Goal: Transaction & Acquisition: Purchase product/service

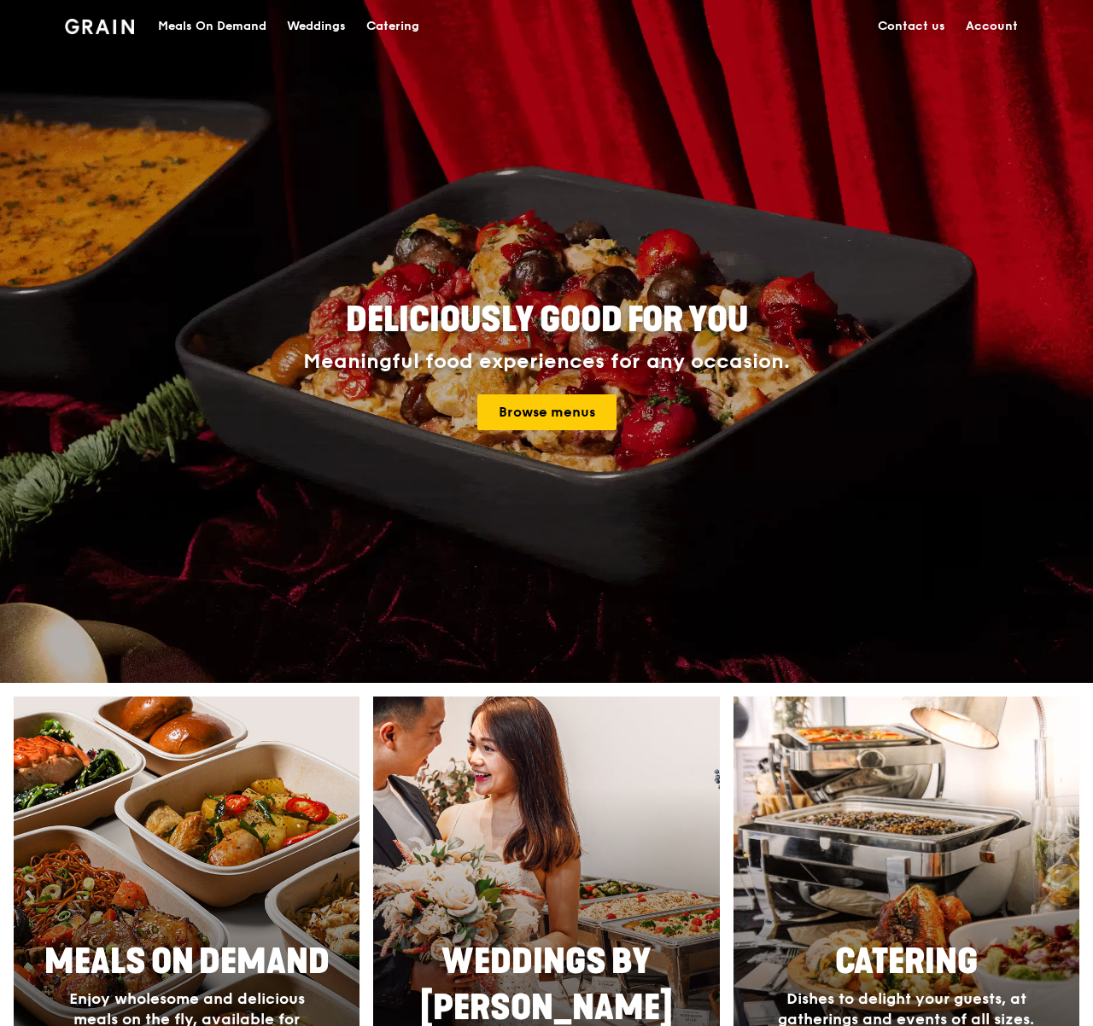
click at [225, 23] on div "Meals On Demand" at bounding box center [212, 26] width 108 height 51
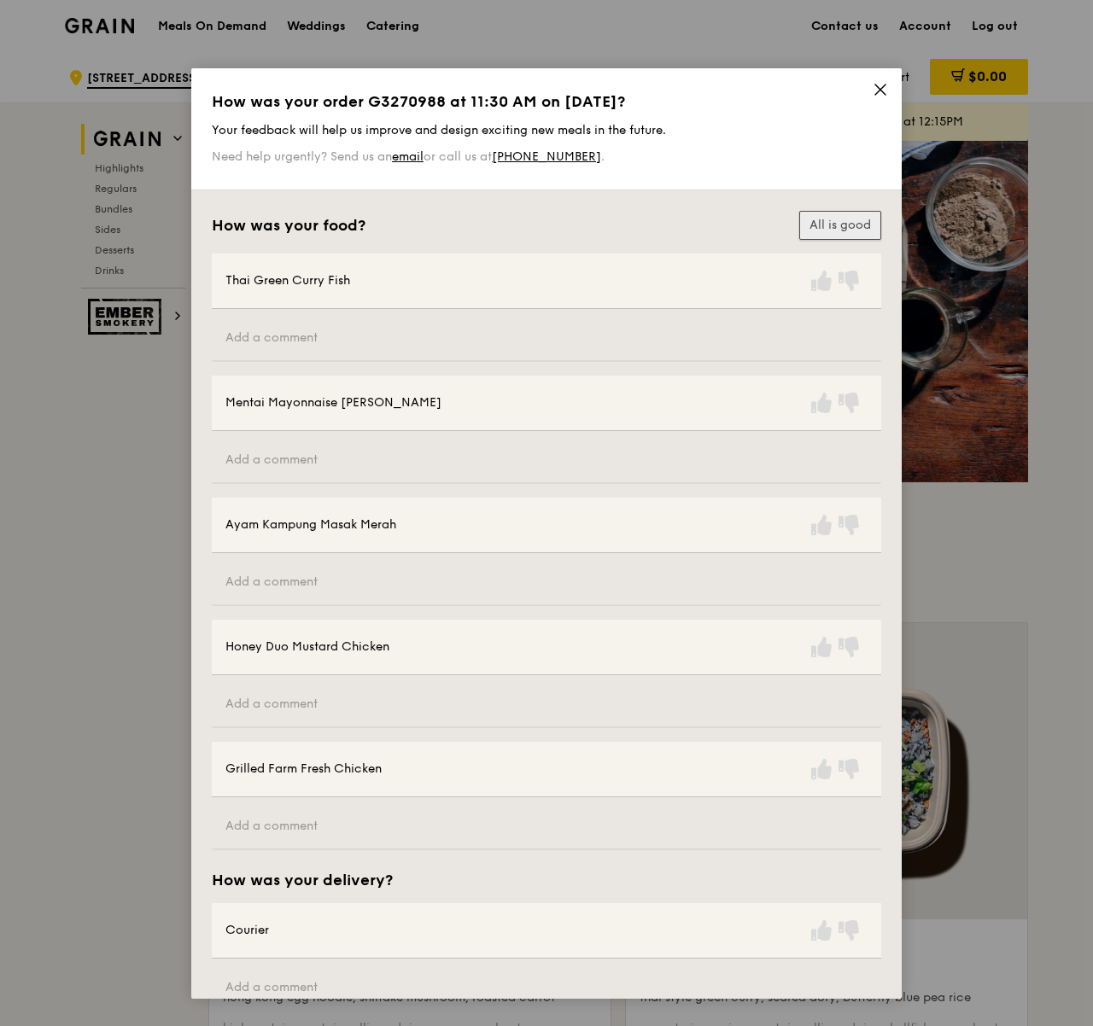
click at [851, 231] on button "All is good" at bounding box center [840, 225] width 82 height 29
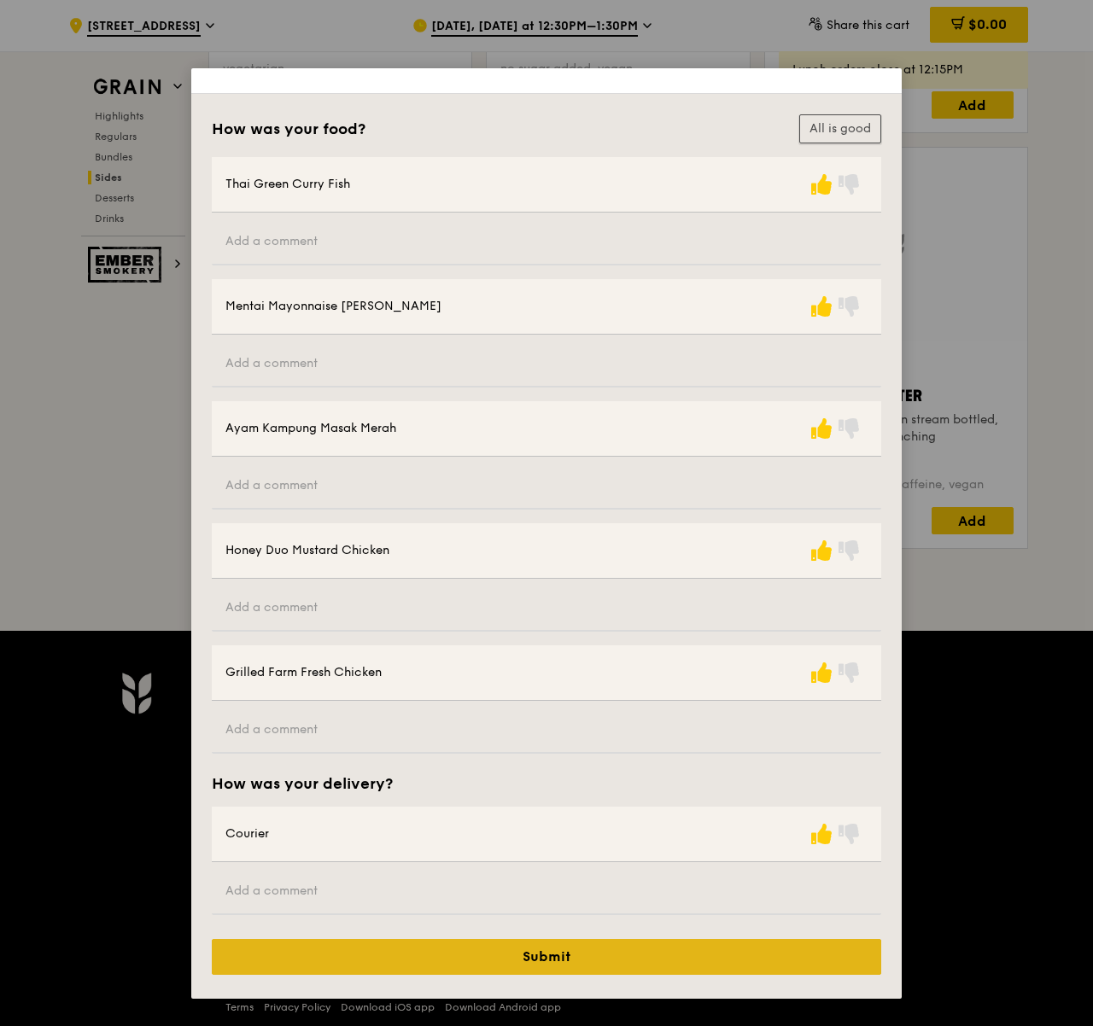
scroll to position [6762, 0]
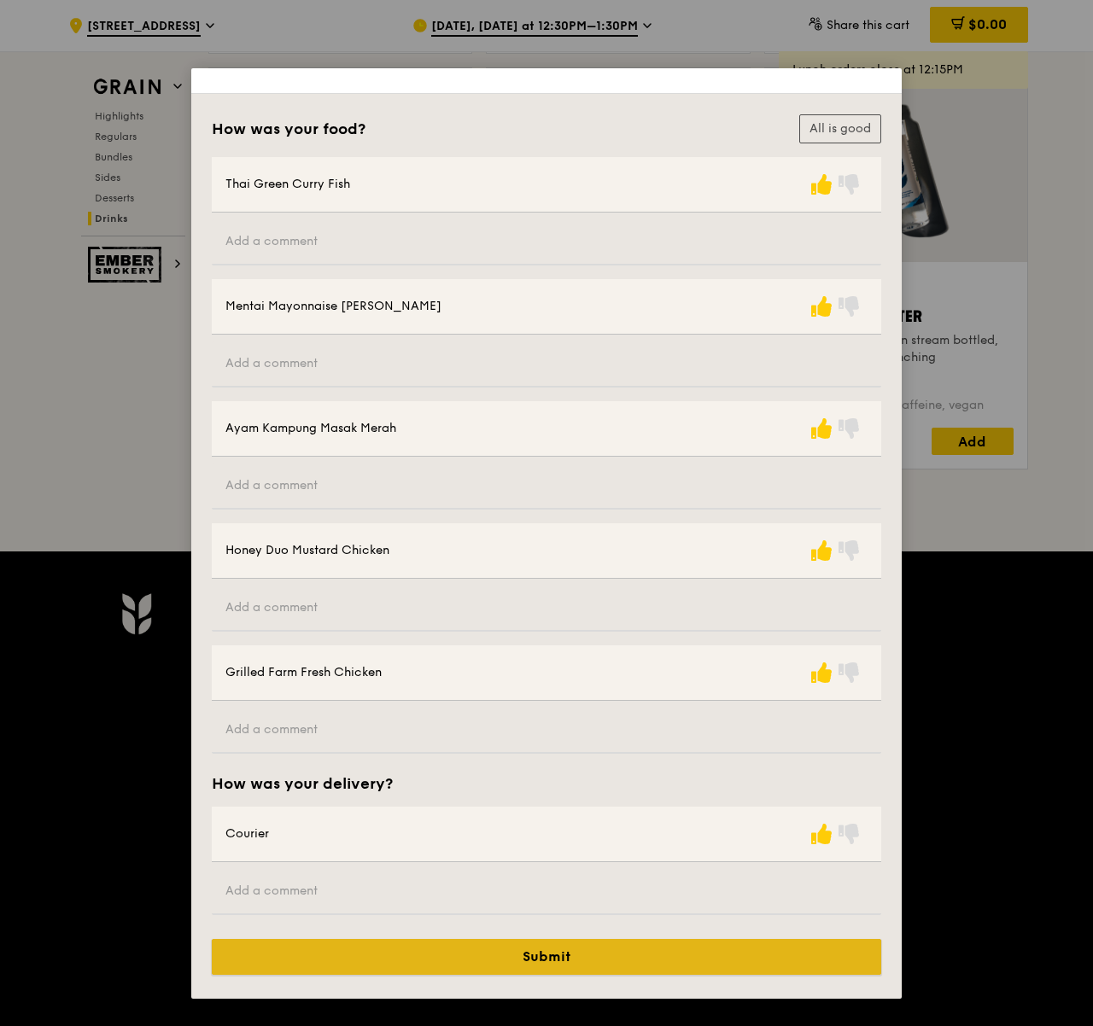
click at [597, 956] on button "Submit" at bounding box center [546, 957] width 669 height 36
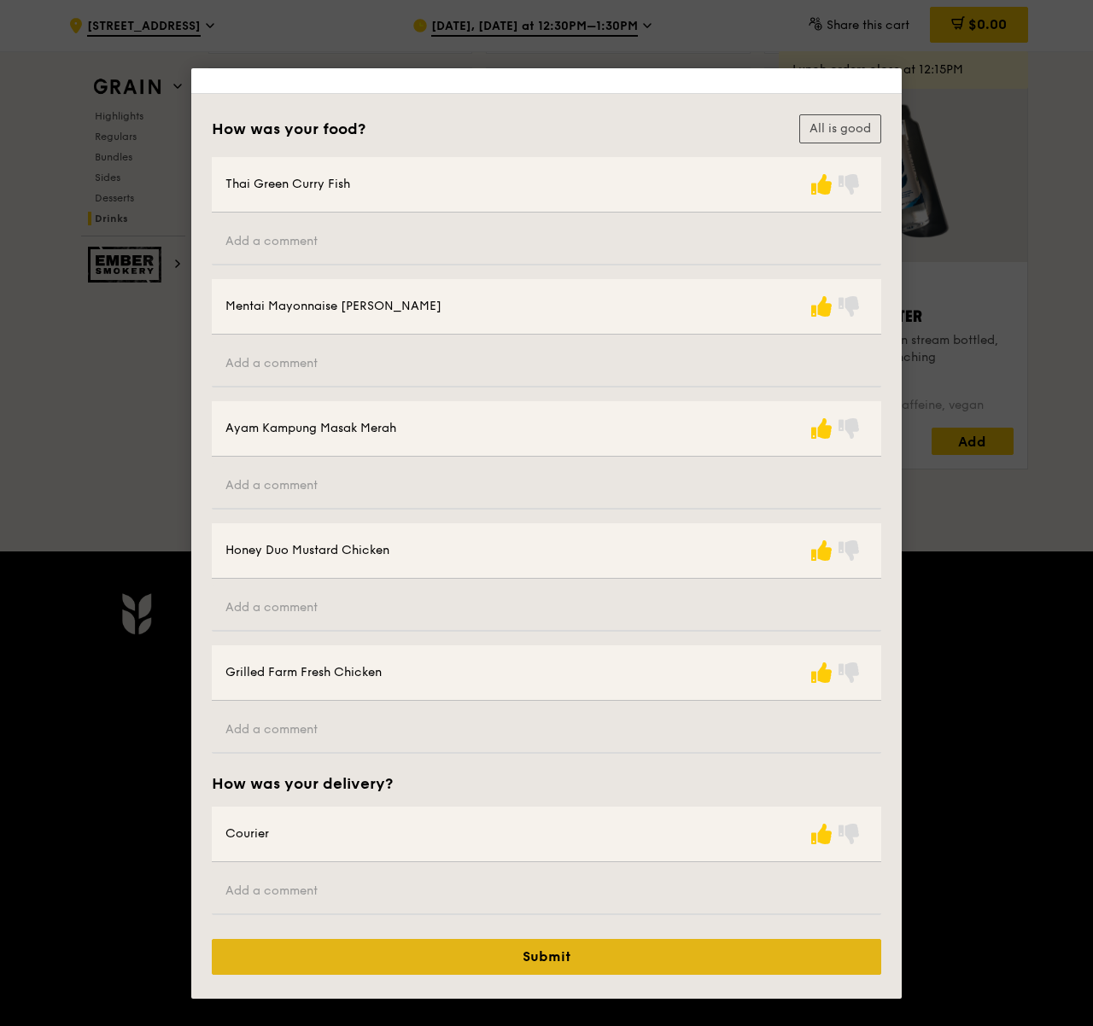
scroll to position [0, 0]
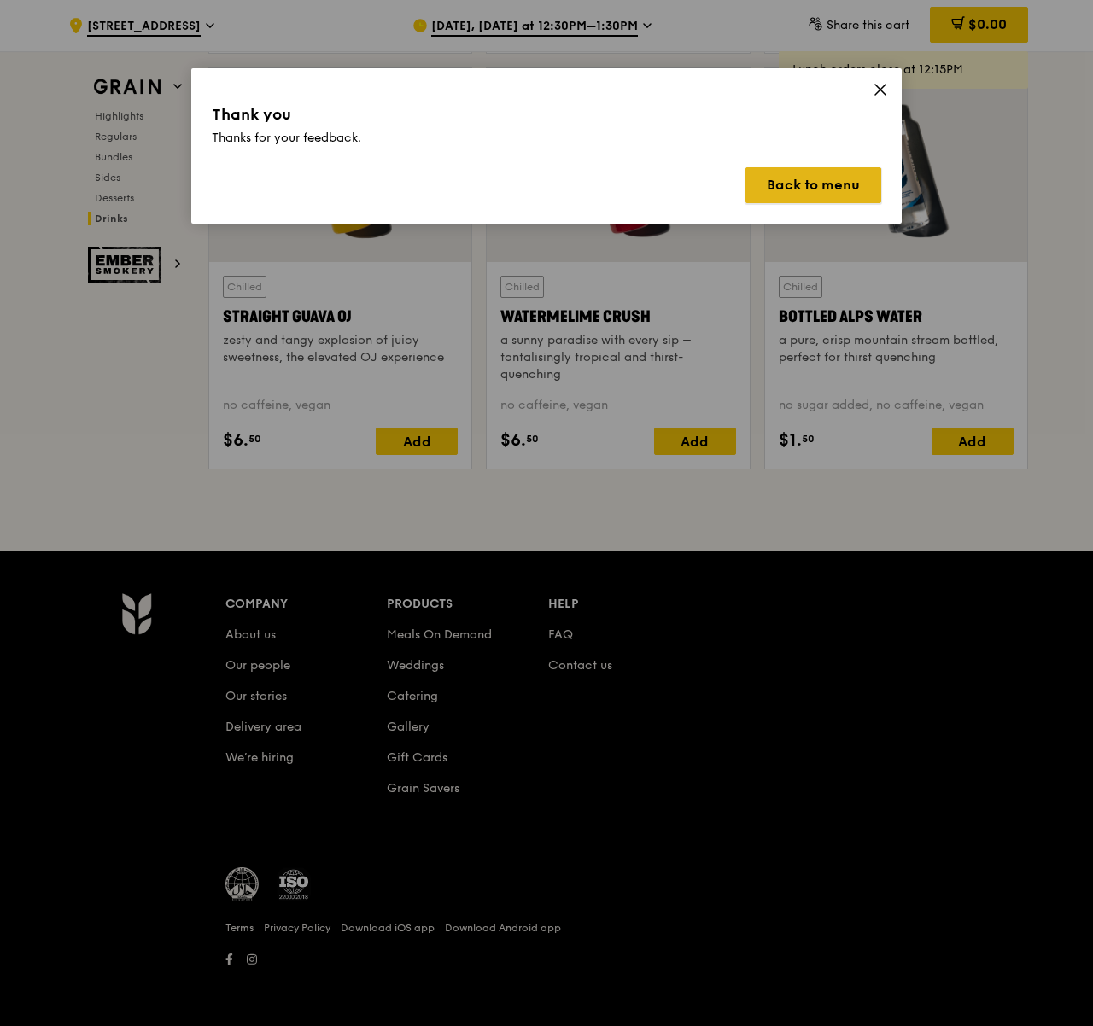
click at [842, 185] on button "Back to menu" at bounding box center [814, 185] width 136 height 36
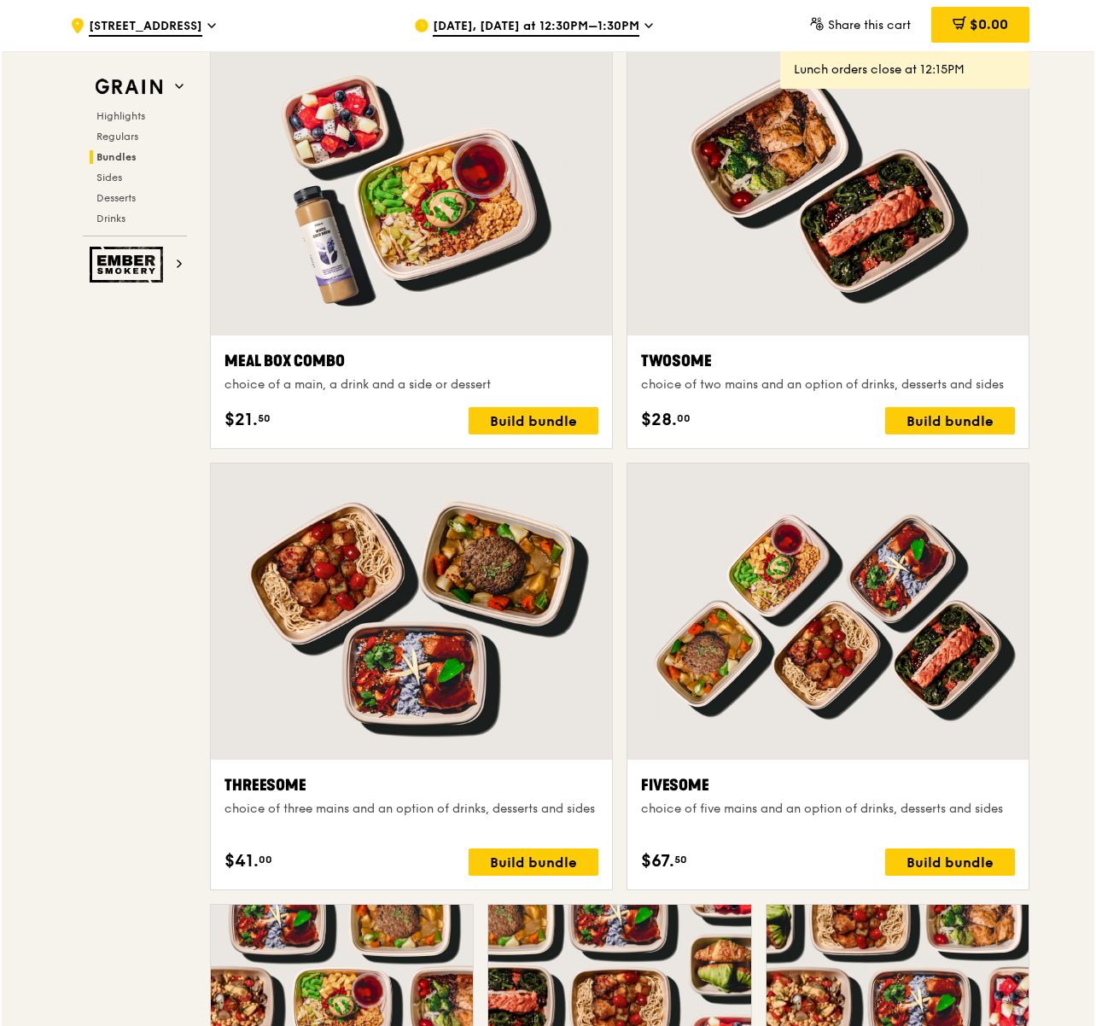
scroll to position [2758, 0]
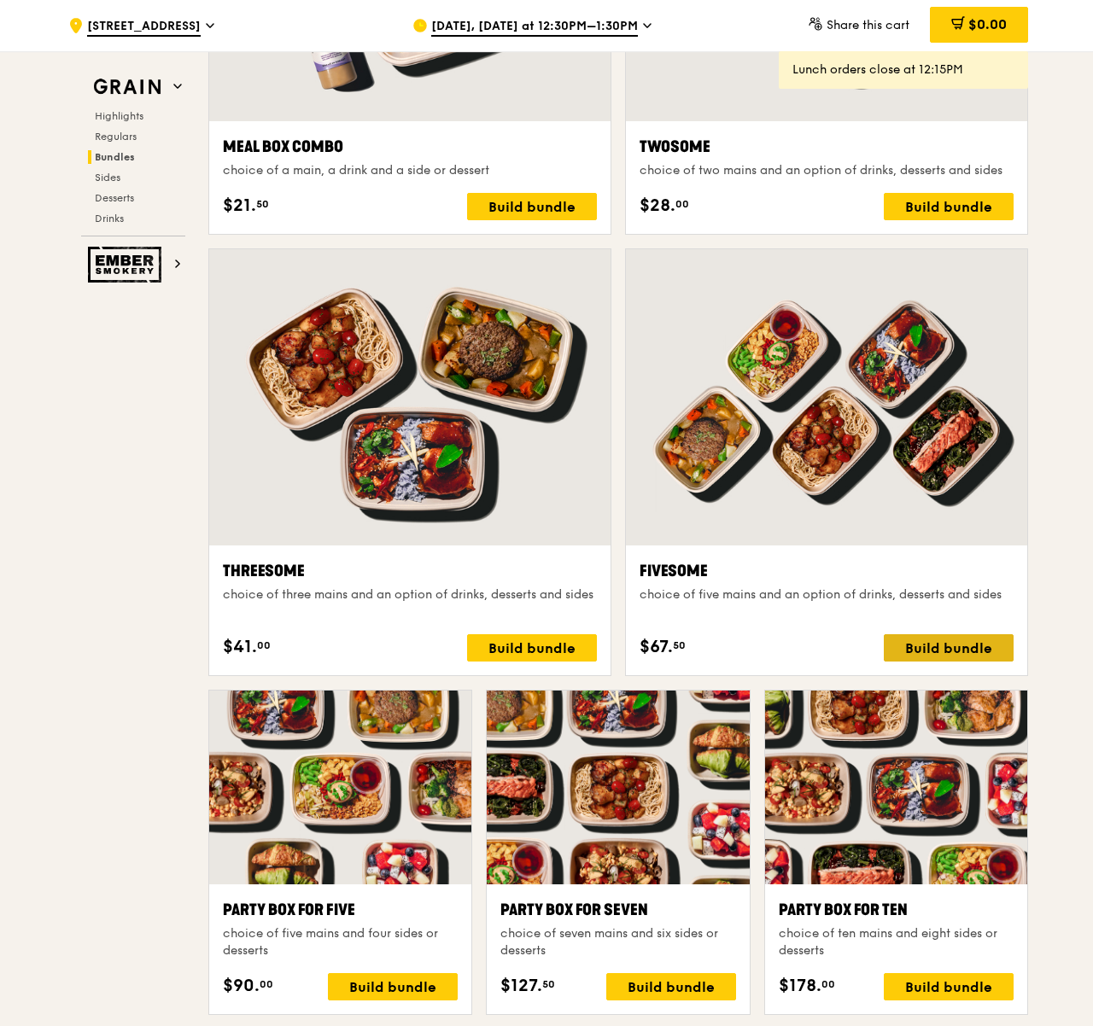
click at [950, 650] on div "Build bundle" at bounding box center [949, 647] width 130 height 27
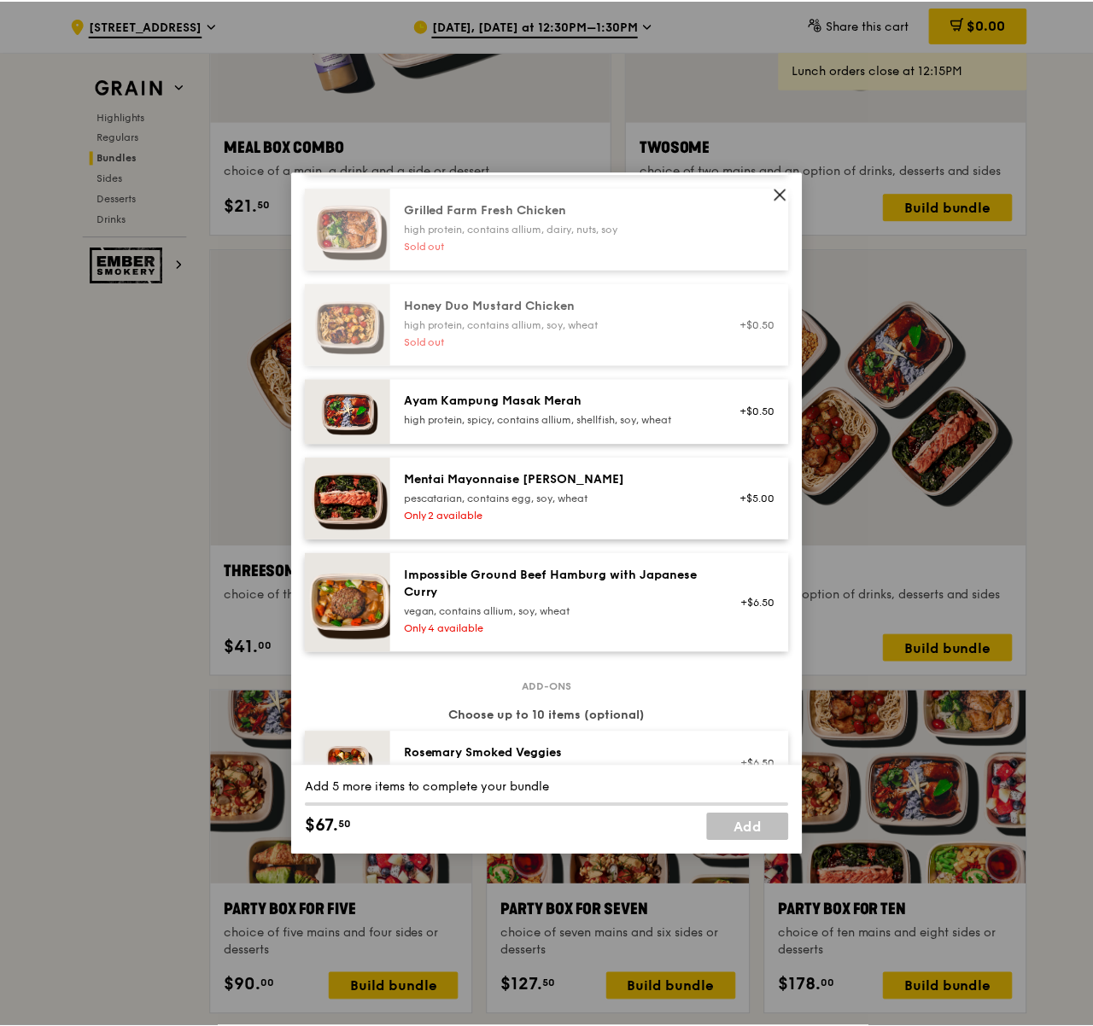
scroll to position [652, 0]
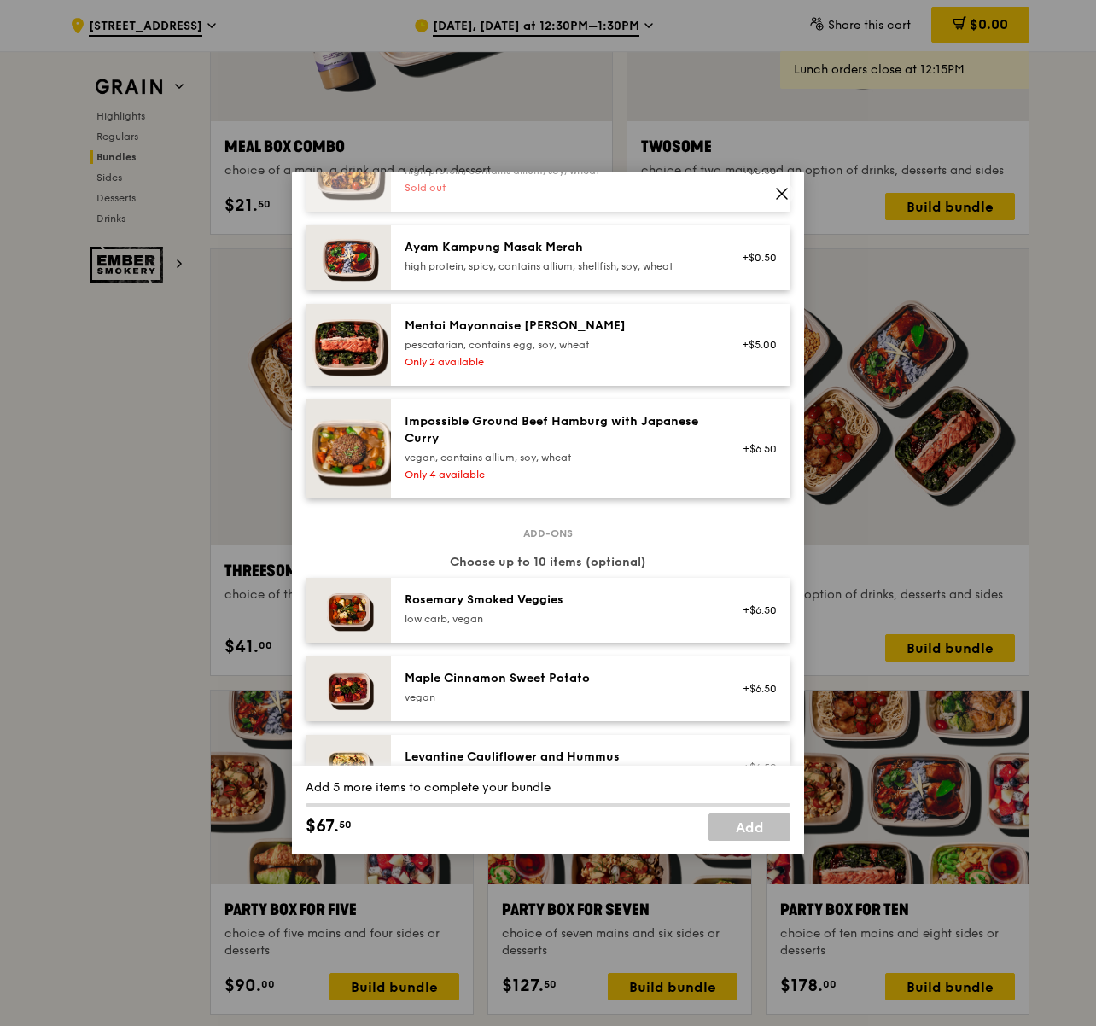
click at [781, 190] on icon at bounding box center [782, 193] width 15 height 15
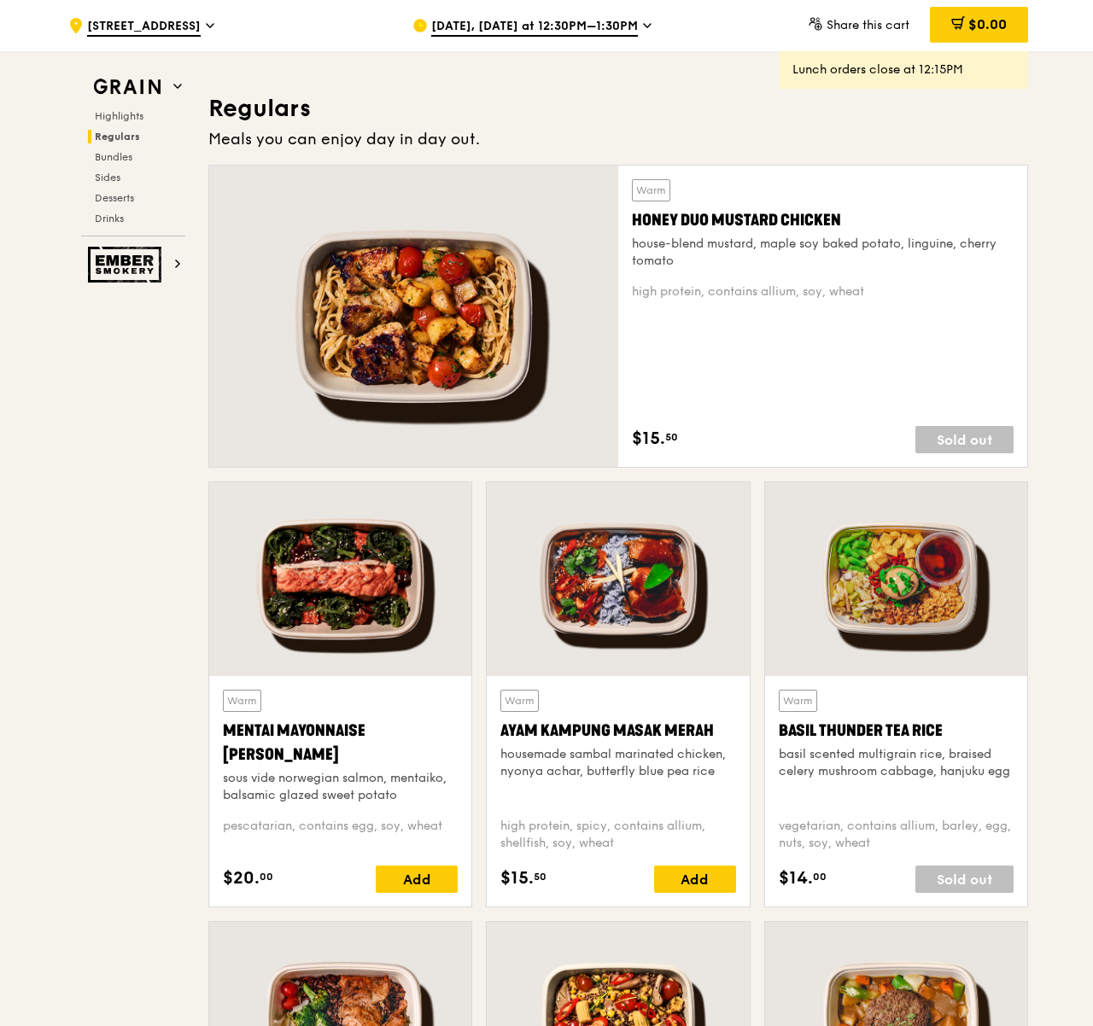
scroll to position [1073, 0]
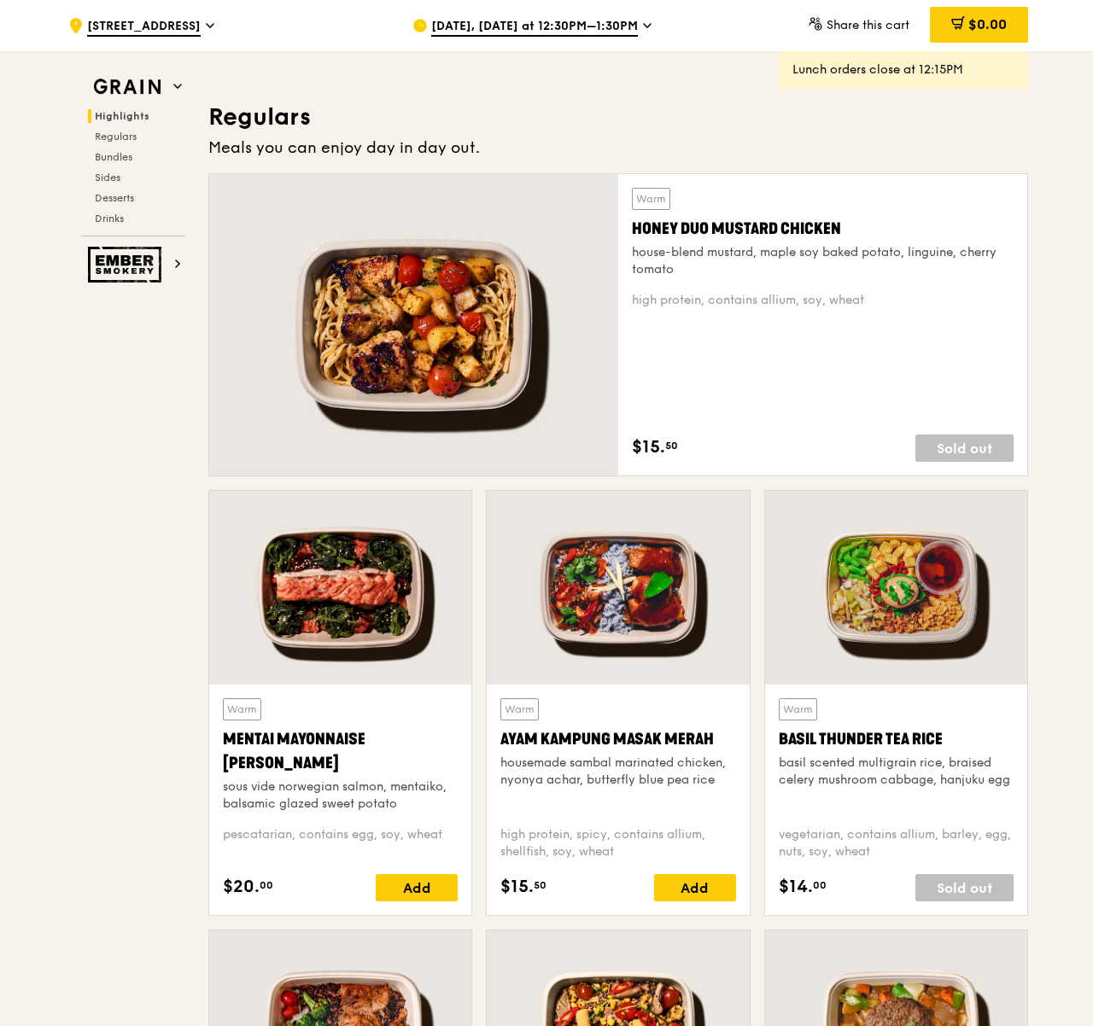
click at [476, 338] on div at bounding box center [413, 324] width 409 height 301
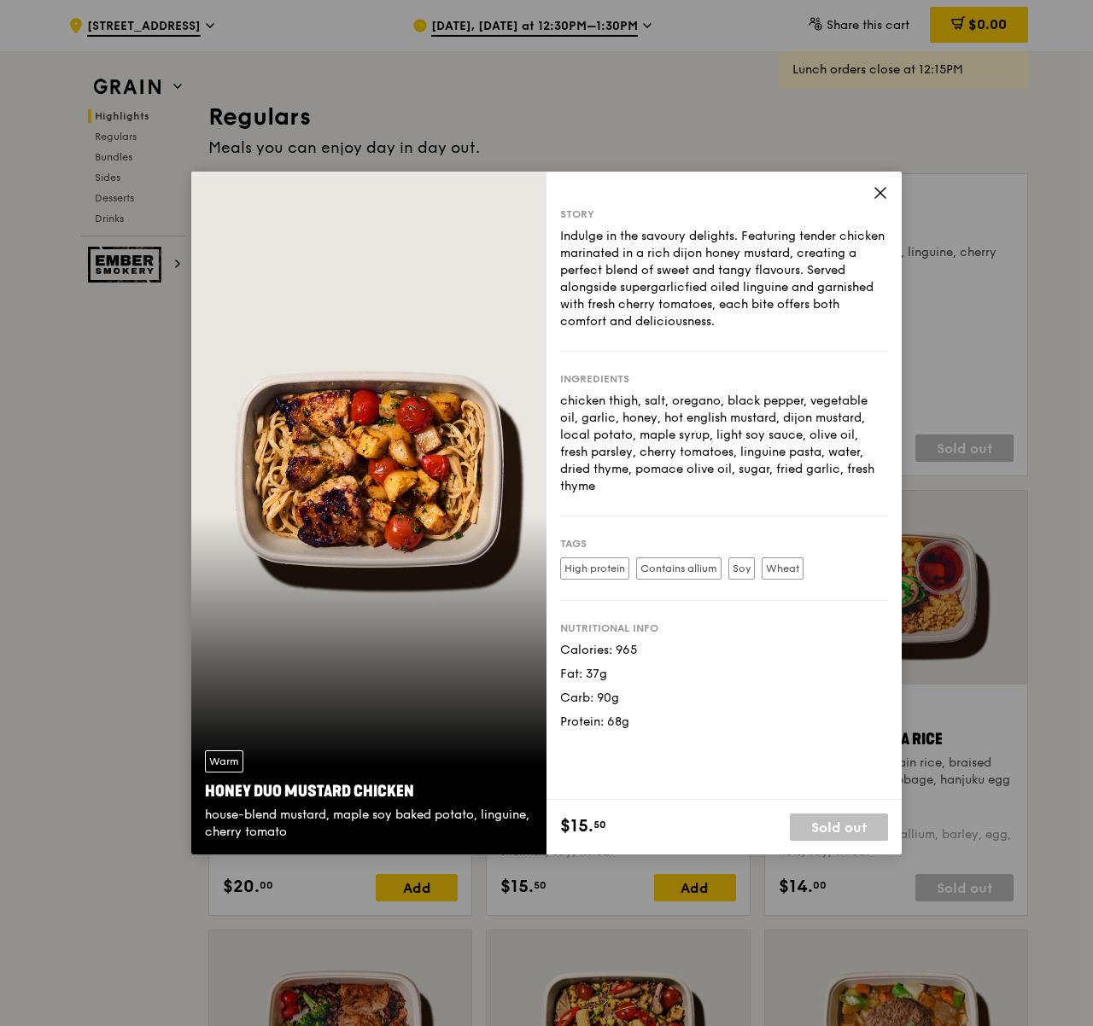
click at [881, 190] on icon at bounding box center [880, 192] width 15 height 15
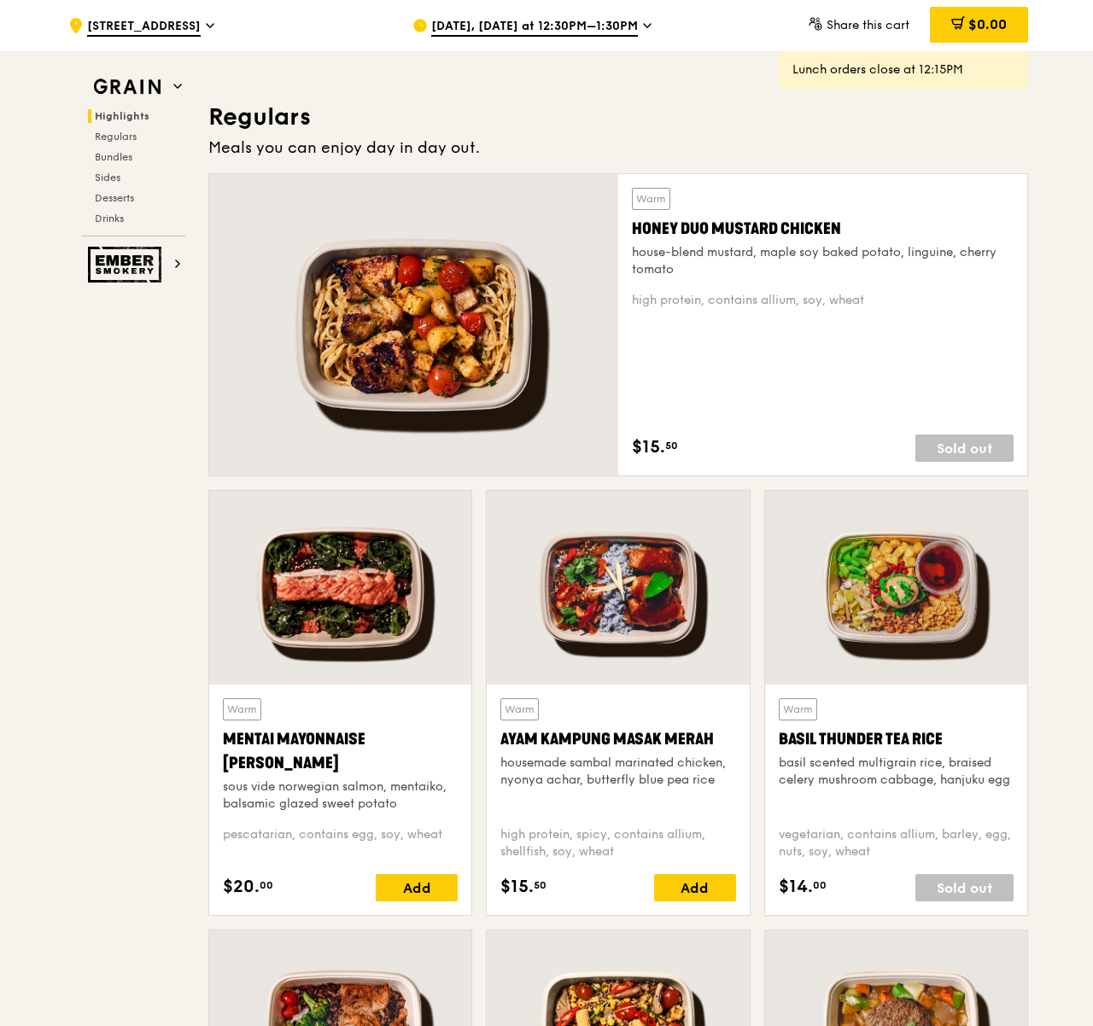
click at [374, 621] on div at bounding box center [340, 588] width 262 height 194
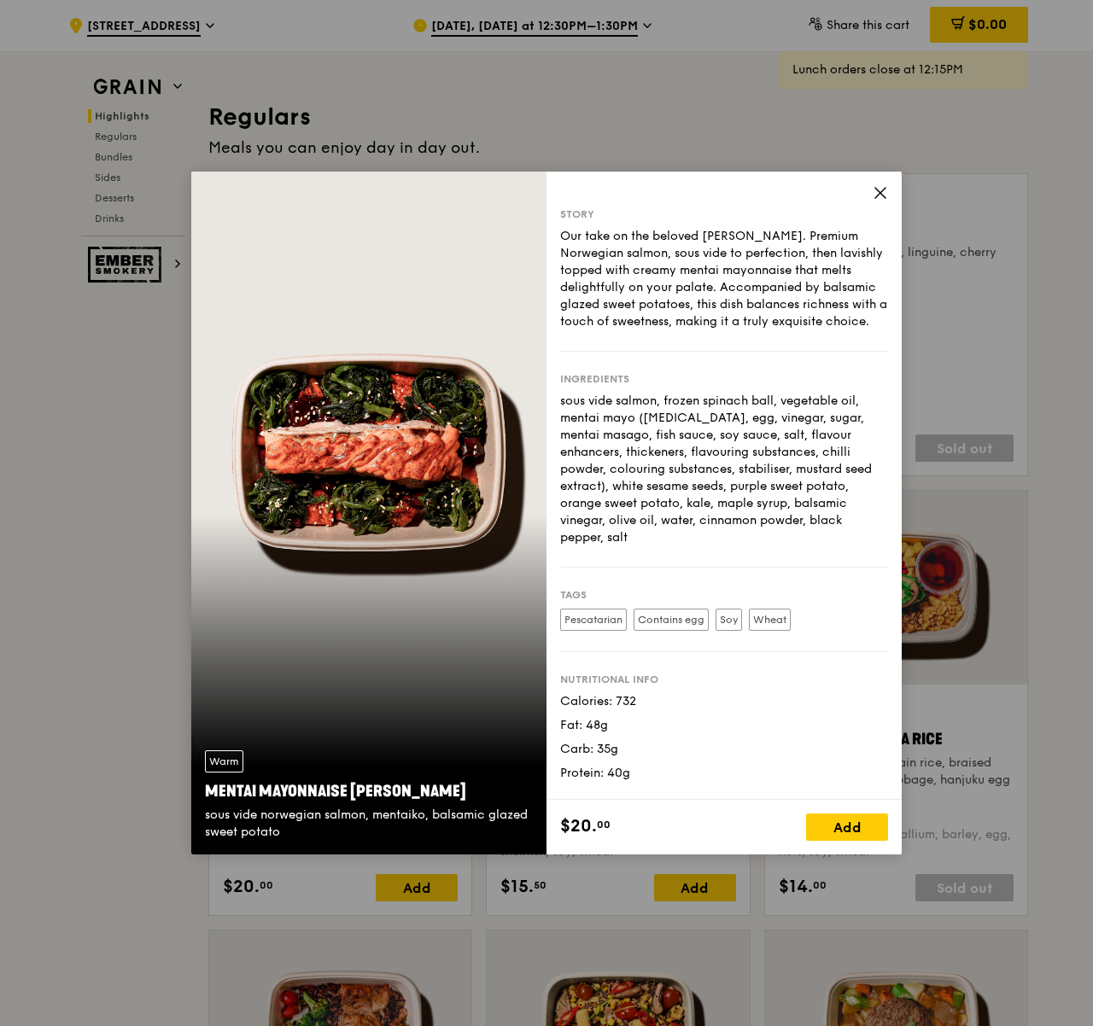
click at [886, 185] on icon at bounding box center [880, 192] width 15 height 15
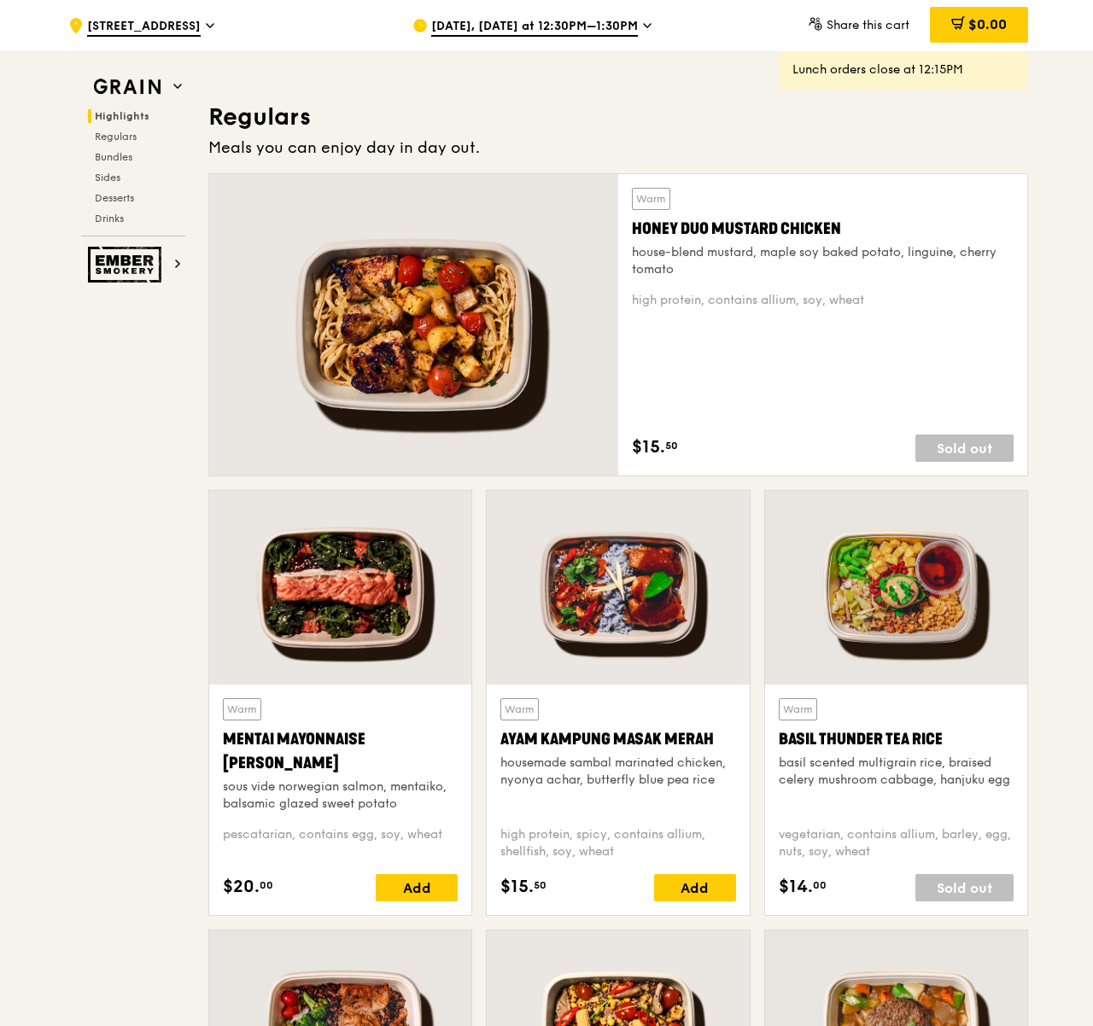
click at [640, 650] on div at bounding box center [618, 588] width 262 height 194
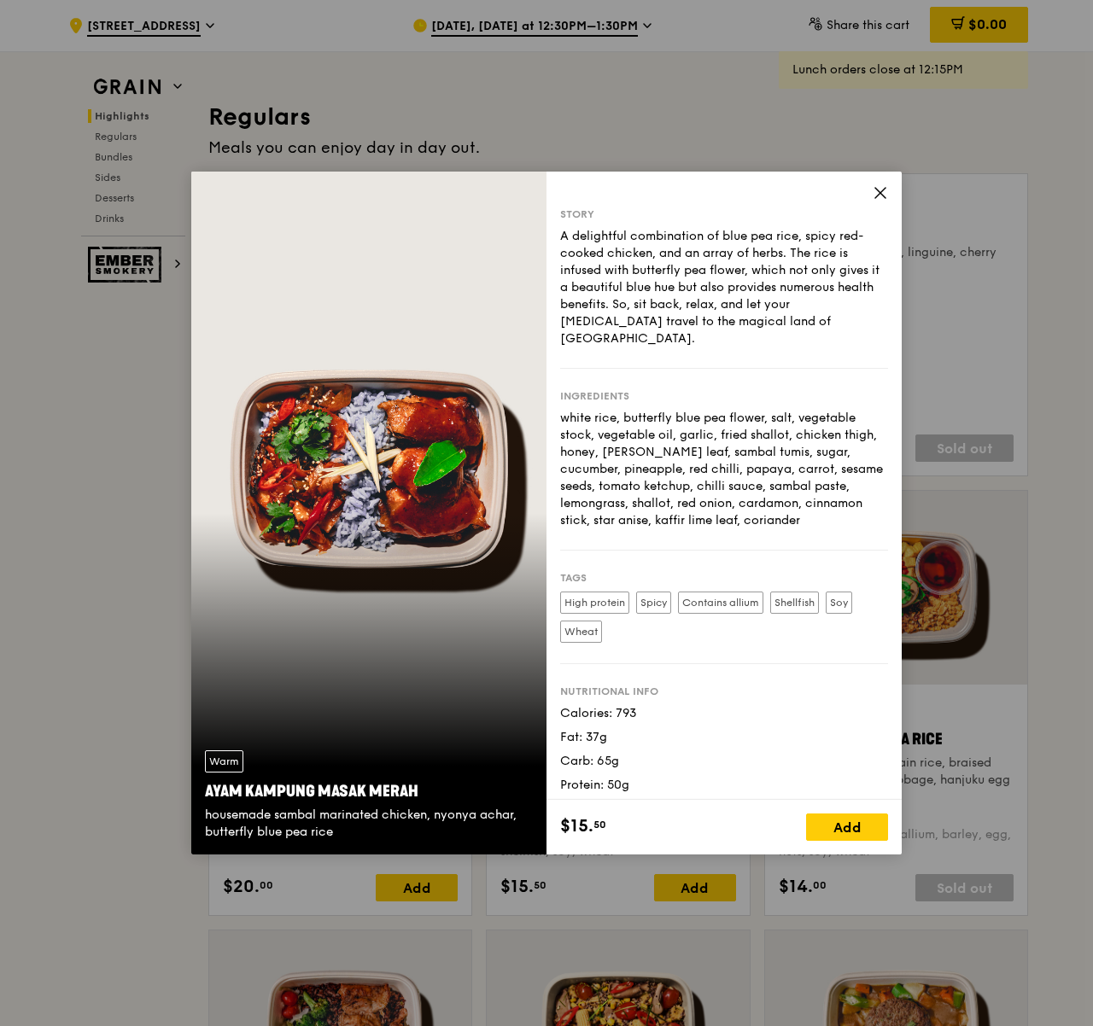
click at [890, 198] on div "Story A delightful combination of blue pea rice, spicy red-cooked chicken, and …" at bounding box center [724, 486] width 355 height 629
drag, startPoint x: 884, startPoint y: 198, endPoint x: 862, endPoint y: 256, distance: 62.2
click at [862, 256] on div "Story A delightful combination of blue pea rice, spicy red-cooked chicken, and …" at bounding box center [724, 513] width 355 height 683
click at [886, 190] on icon at bounding box center [880, 192] width 15 height 15
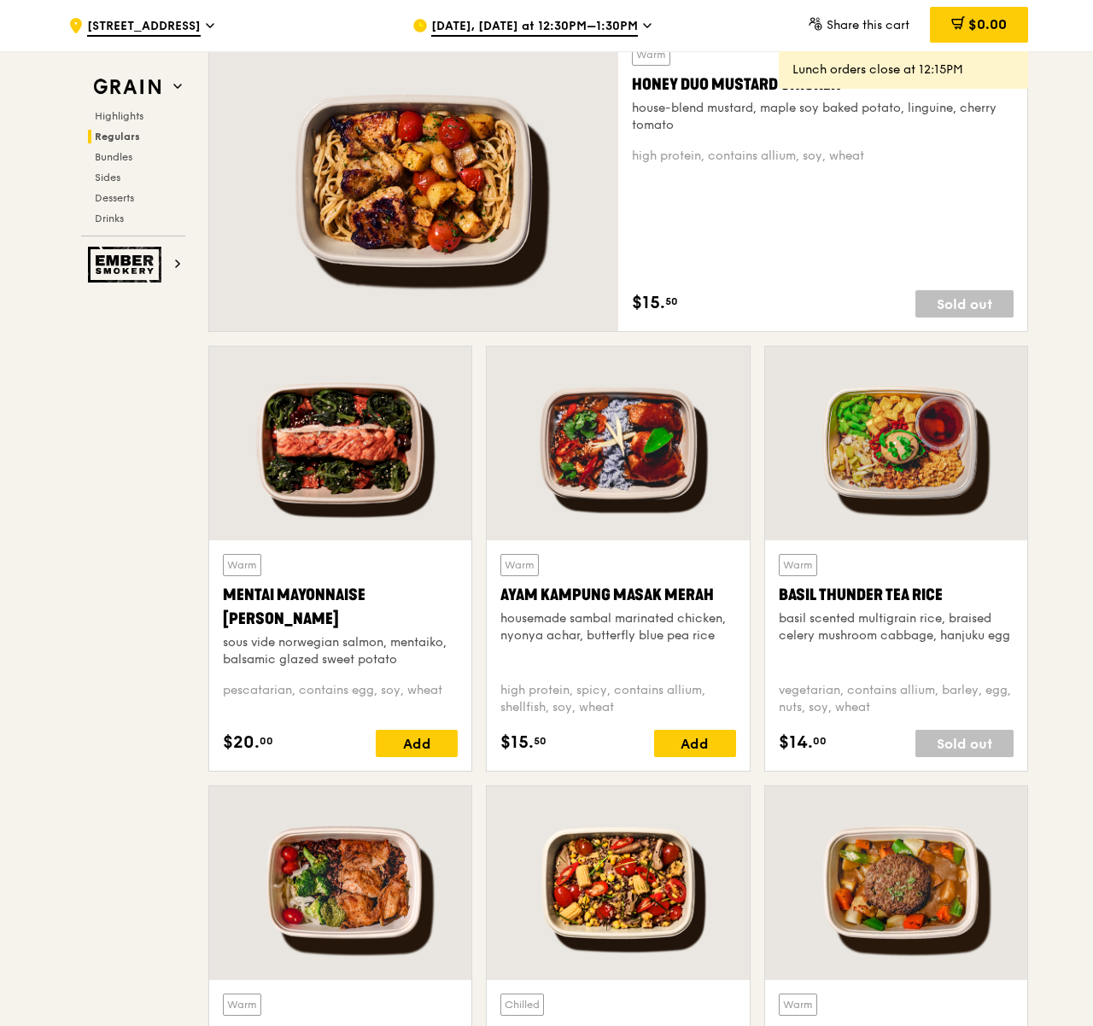
scroll to position [1408, 0]
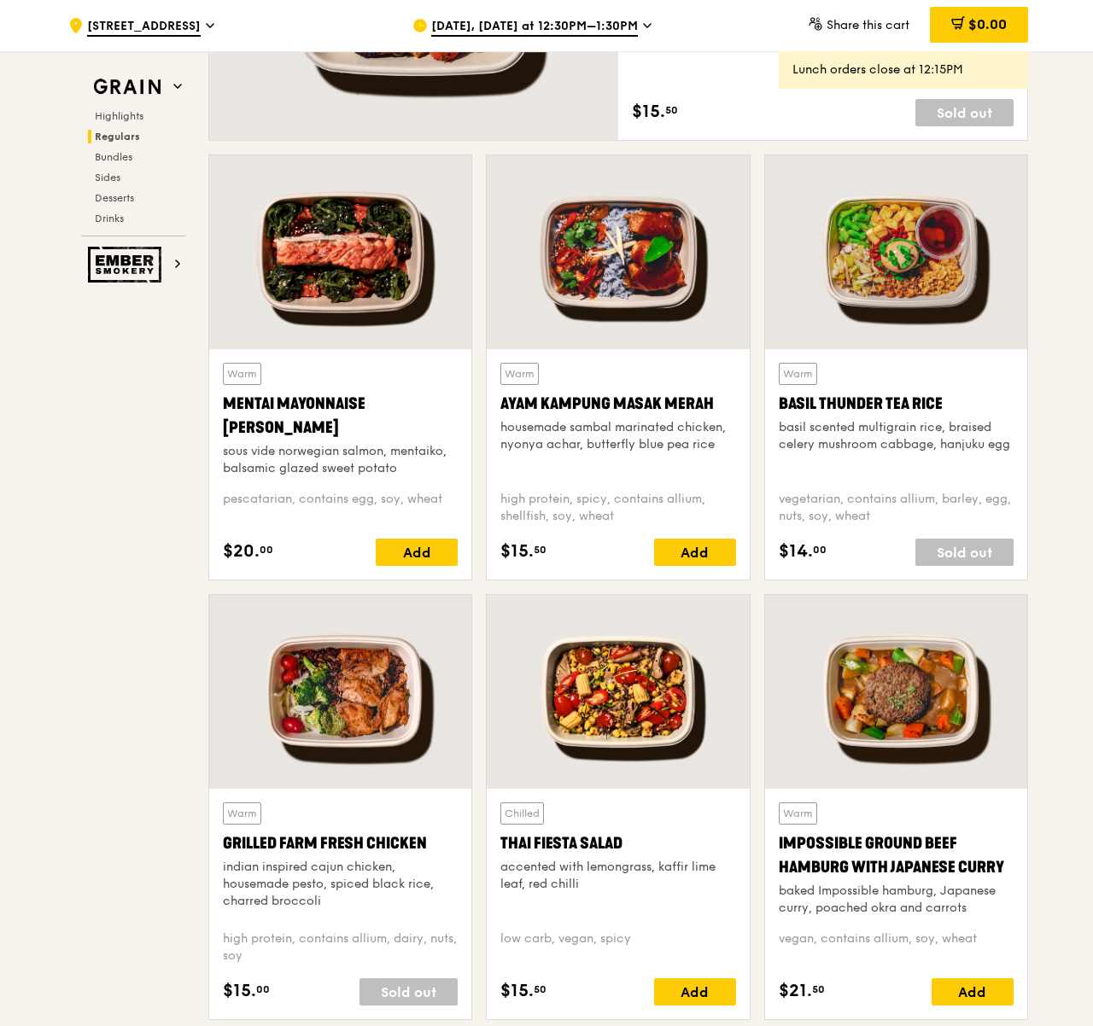
click at [910, 290] on div at bounding box center [896, 252] width 262 height 194
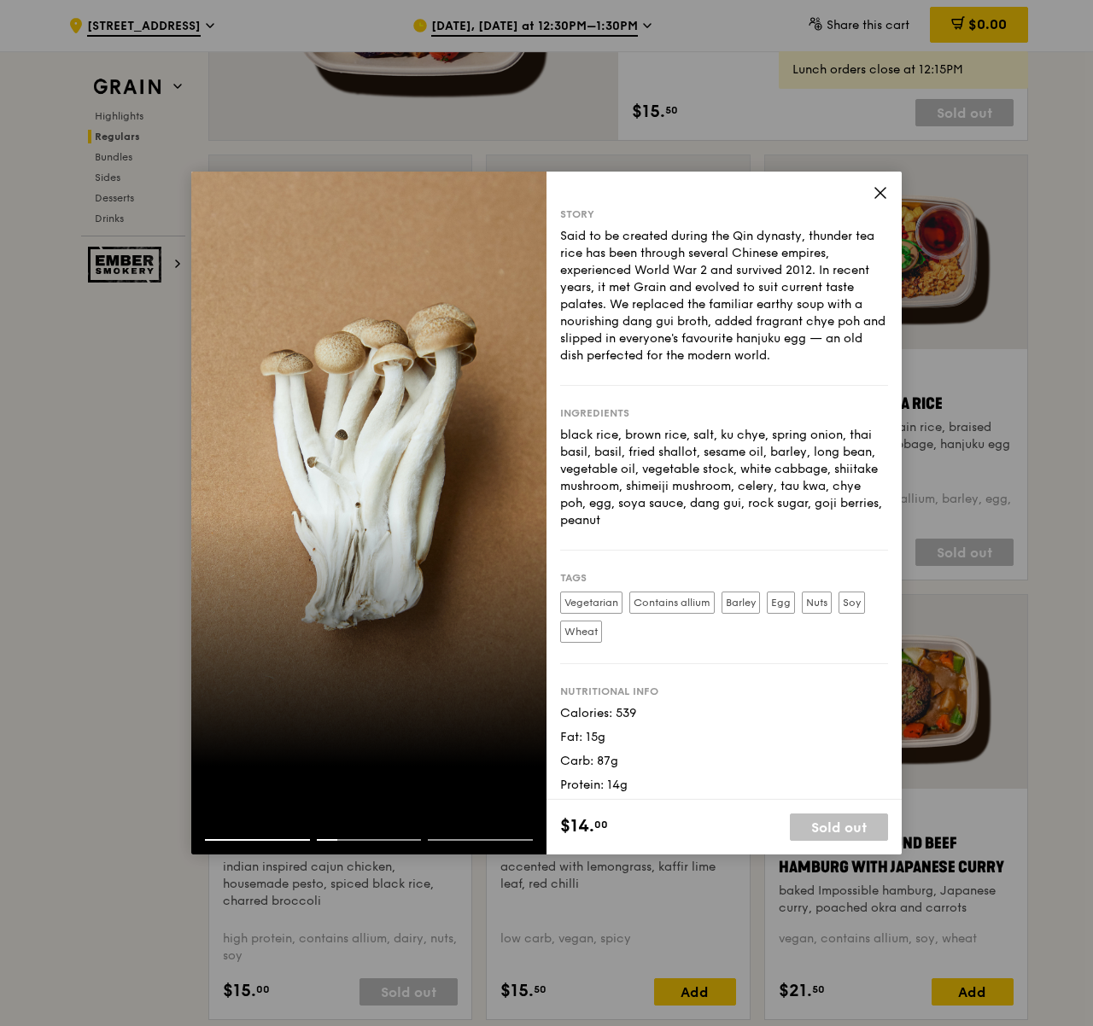
click at [881, 187] on icon at bounding box center [880, 192] width 15 height 15
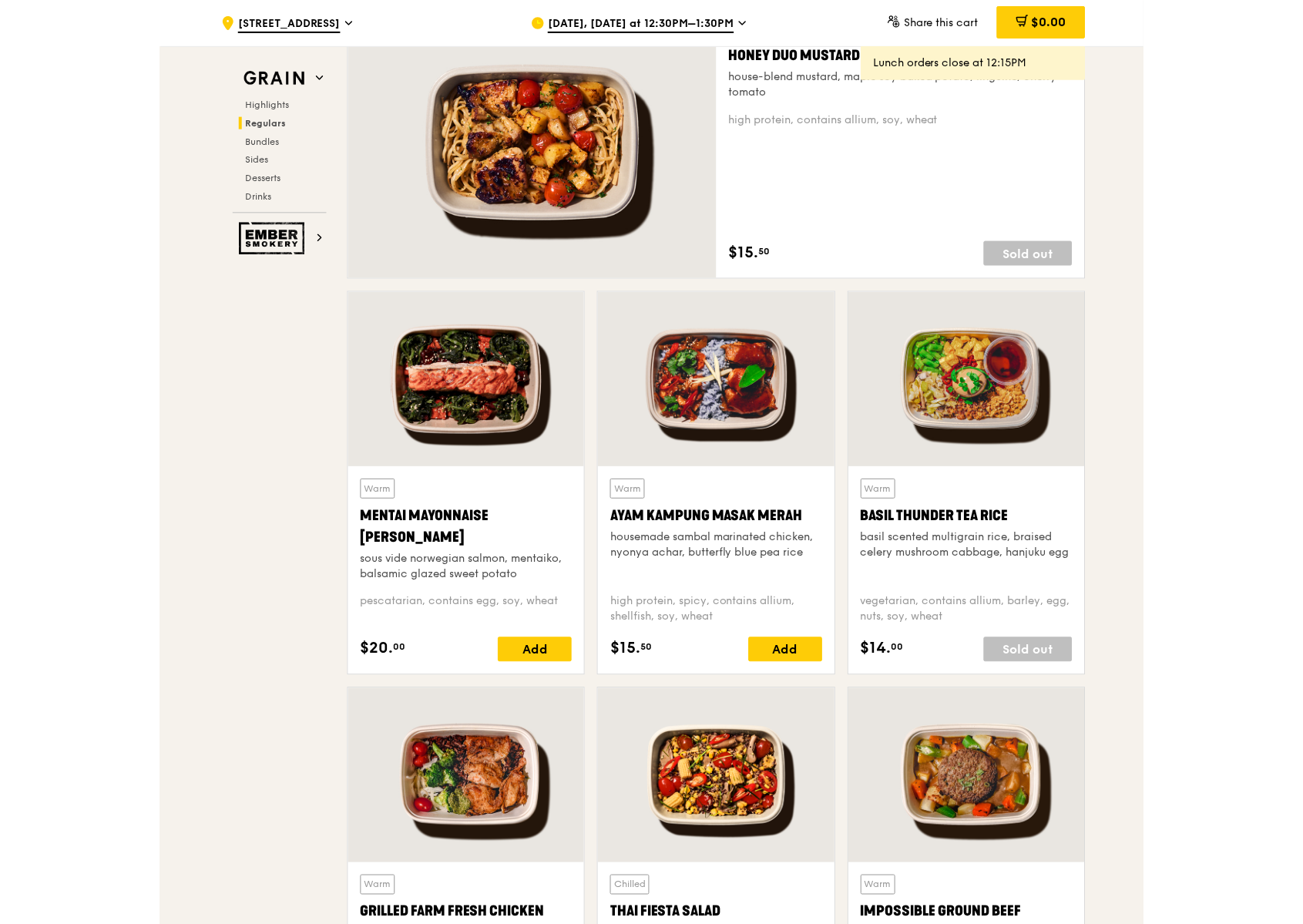
scroll to position [1118, 0]
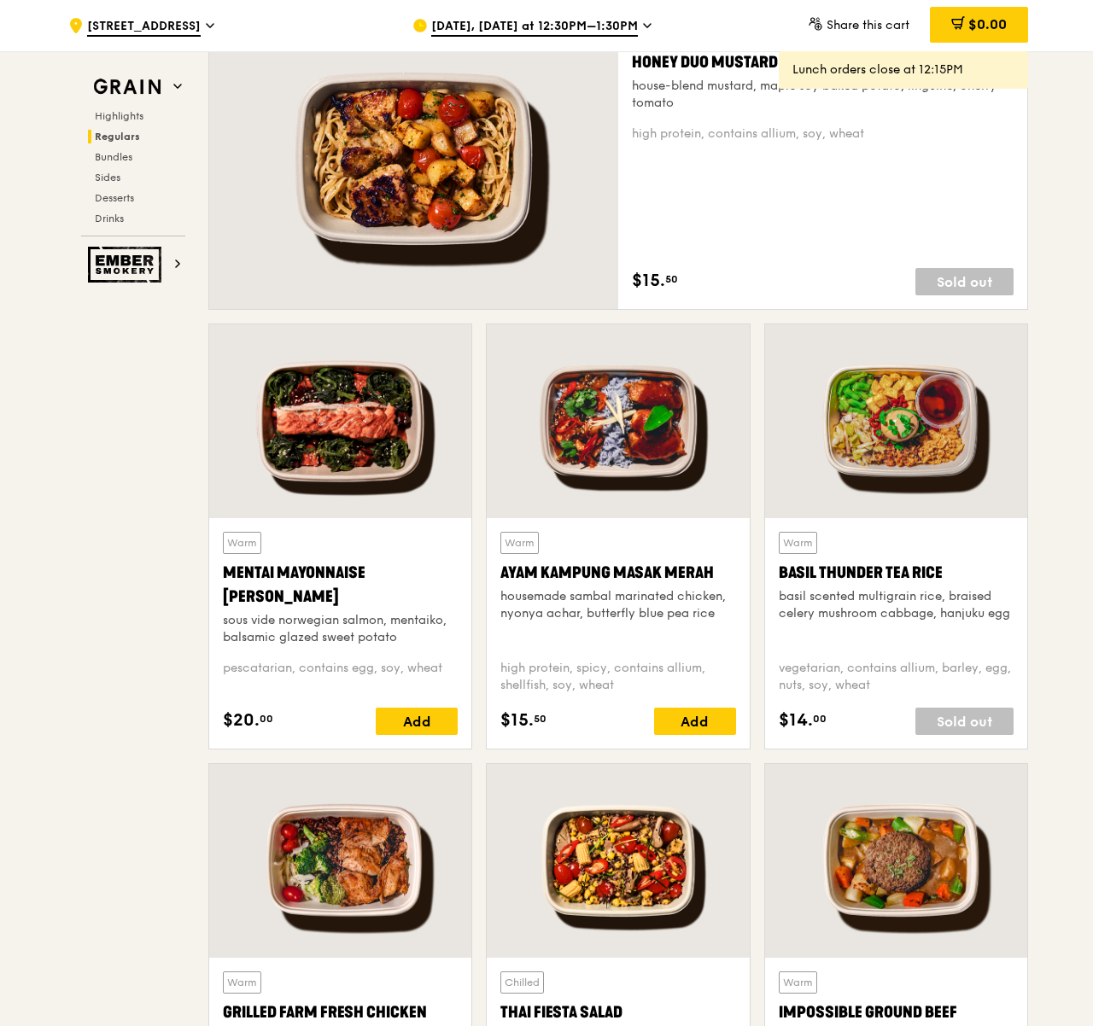
click at [401, 457] on div at bounding box center [340, 422] width 262 height 194
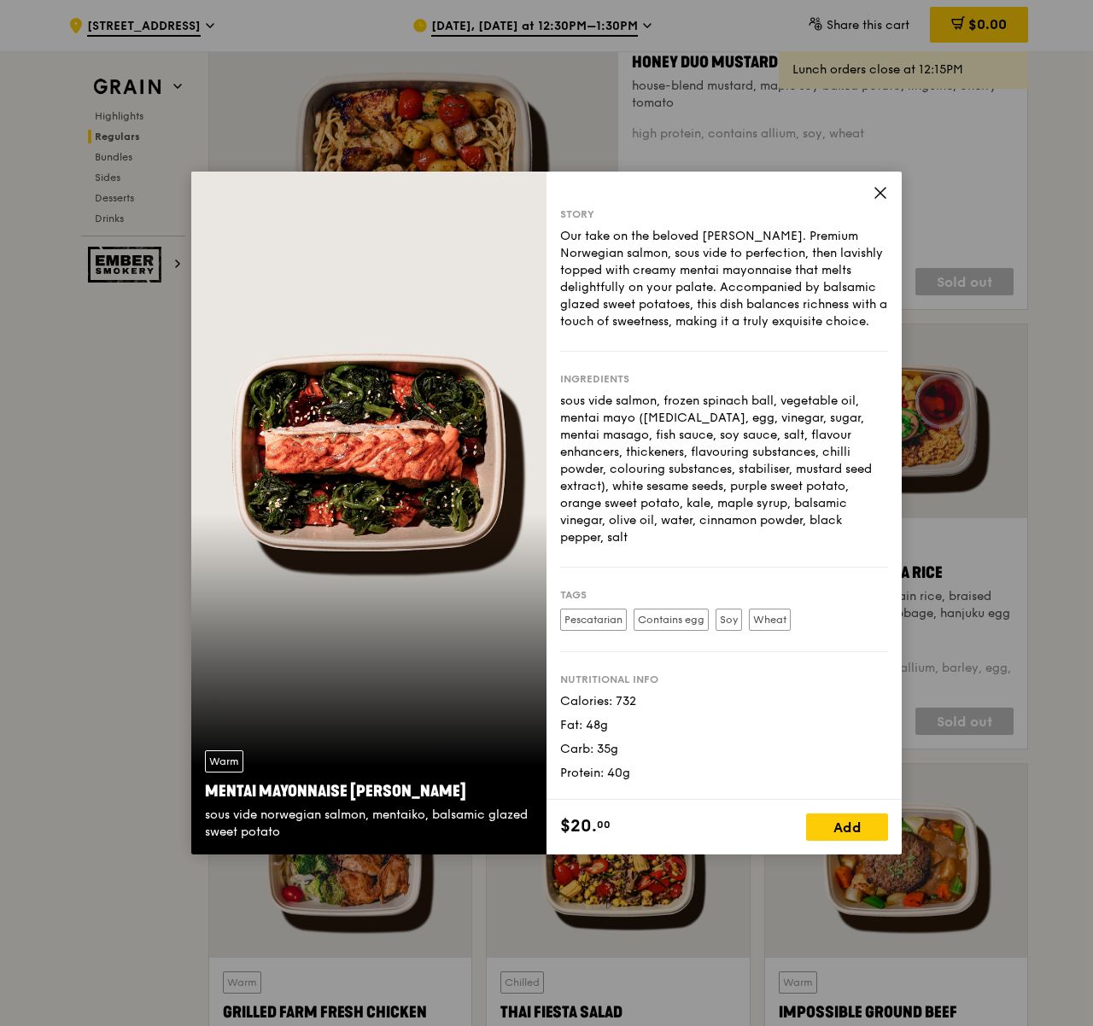
click at [440, 436] on div "Warm Mentai Mayonnaise Aburi Salmon sous vide norwegian salmon, mentaiko, balsa…" at bounding box center [368, 513] width 355 height 683
click at [365, 492] on div "Warm Mentai Mayonnaise Aburi Salmon sous vide norwegian salmon, mentaiko, balsa…" at bounding box center [368, 513] width 355 height 683
click at [871, 205] on div "Story Our take on the beloved mentaiko salmon. Premium Norwegian salmon, sous v…" at bounding box center [724, 486] width 355 height 629
click at [879, 193] on icon at bounding box center [880, 193] width 10 height 10
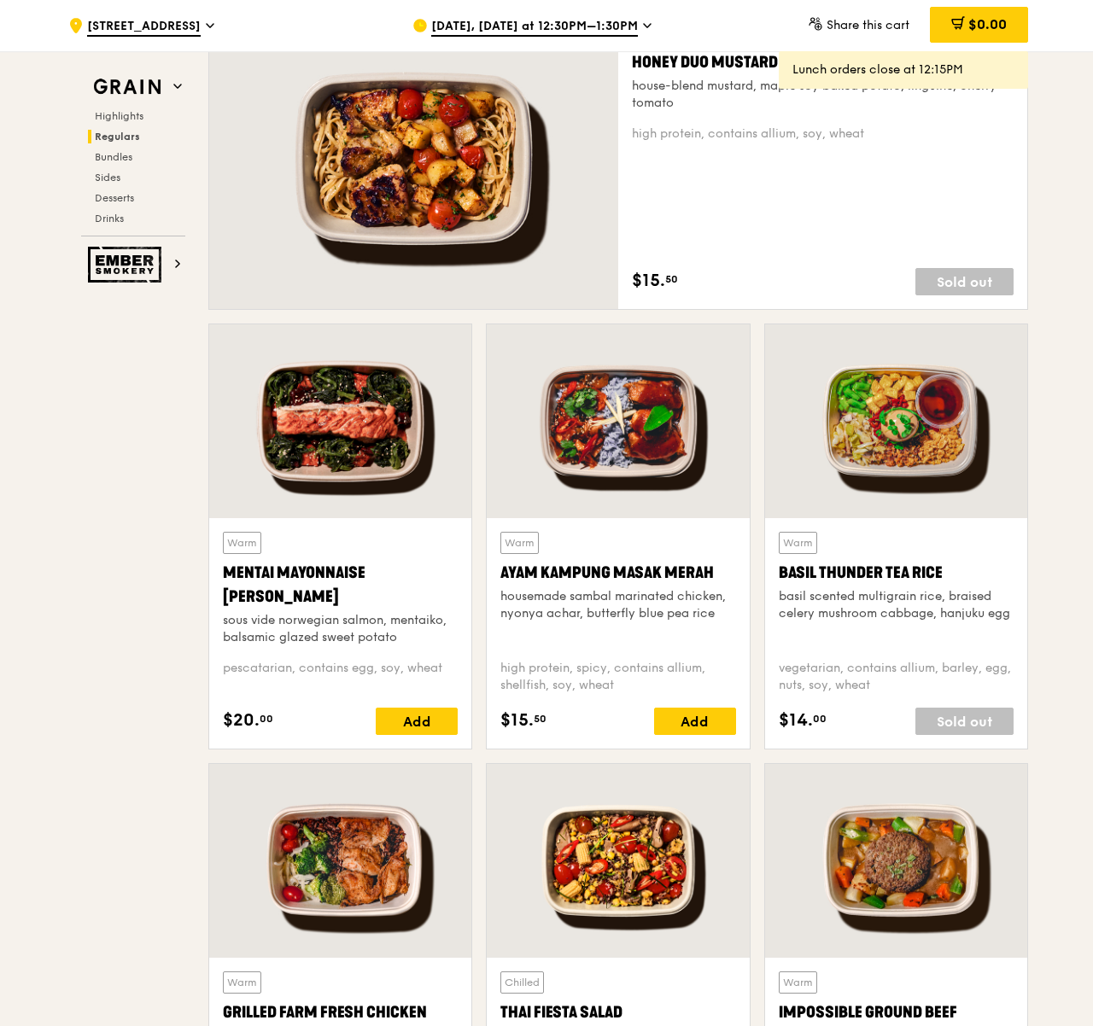
drag, startPoint x: 295, startPoint y: 596, endPoint x: 225, endPoint y: 573, distance: 73.7
click at [225, 573] on div "Mentai Mayonnaise [PERSON_NAME]" at bounding box center [340, 585] width 235 height 48
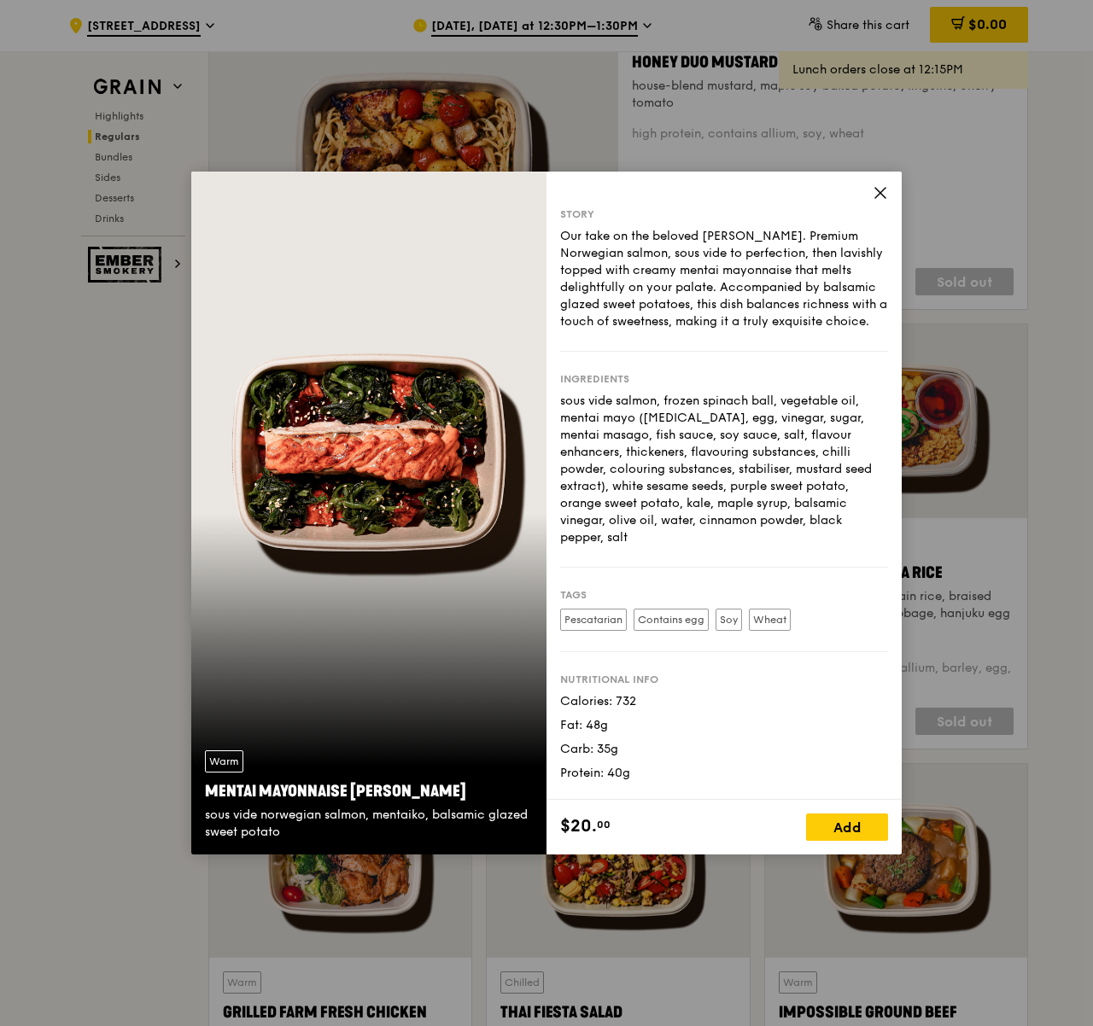
copy div "Mentai Mayonnaise [PERSON_NAME]"
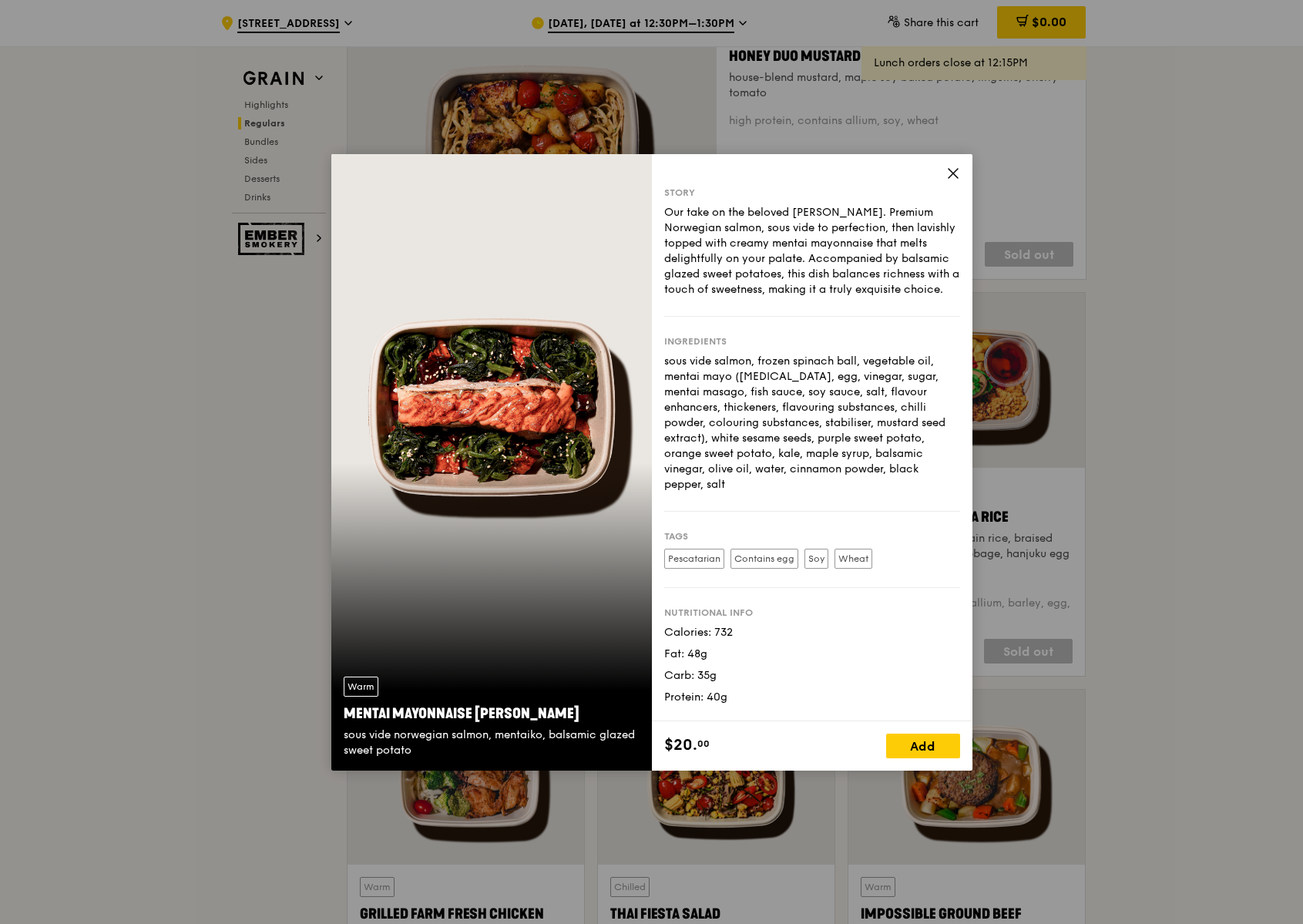
click at [945, 171] on div "Story Our take on the beloved mentaiko salmon. Premium Norwegian salmon, sous v…" at bounding box center [811, 438] width 320 height 568
click at [948, 175] on icon at bounding box center [953, 172] width 14 height 14
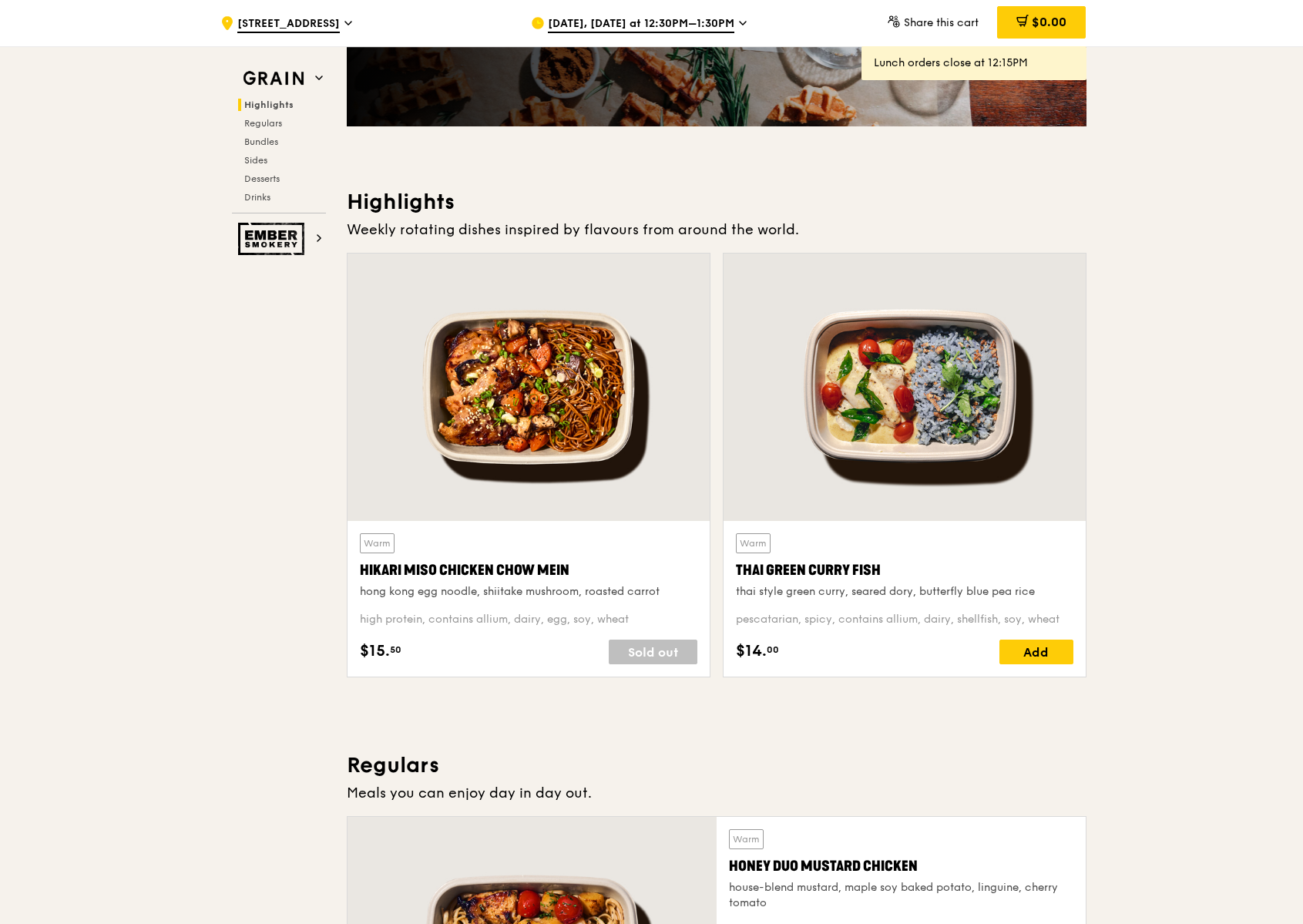
scroll to position [342, 0]
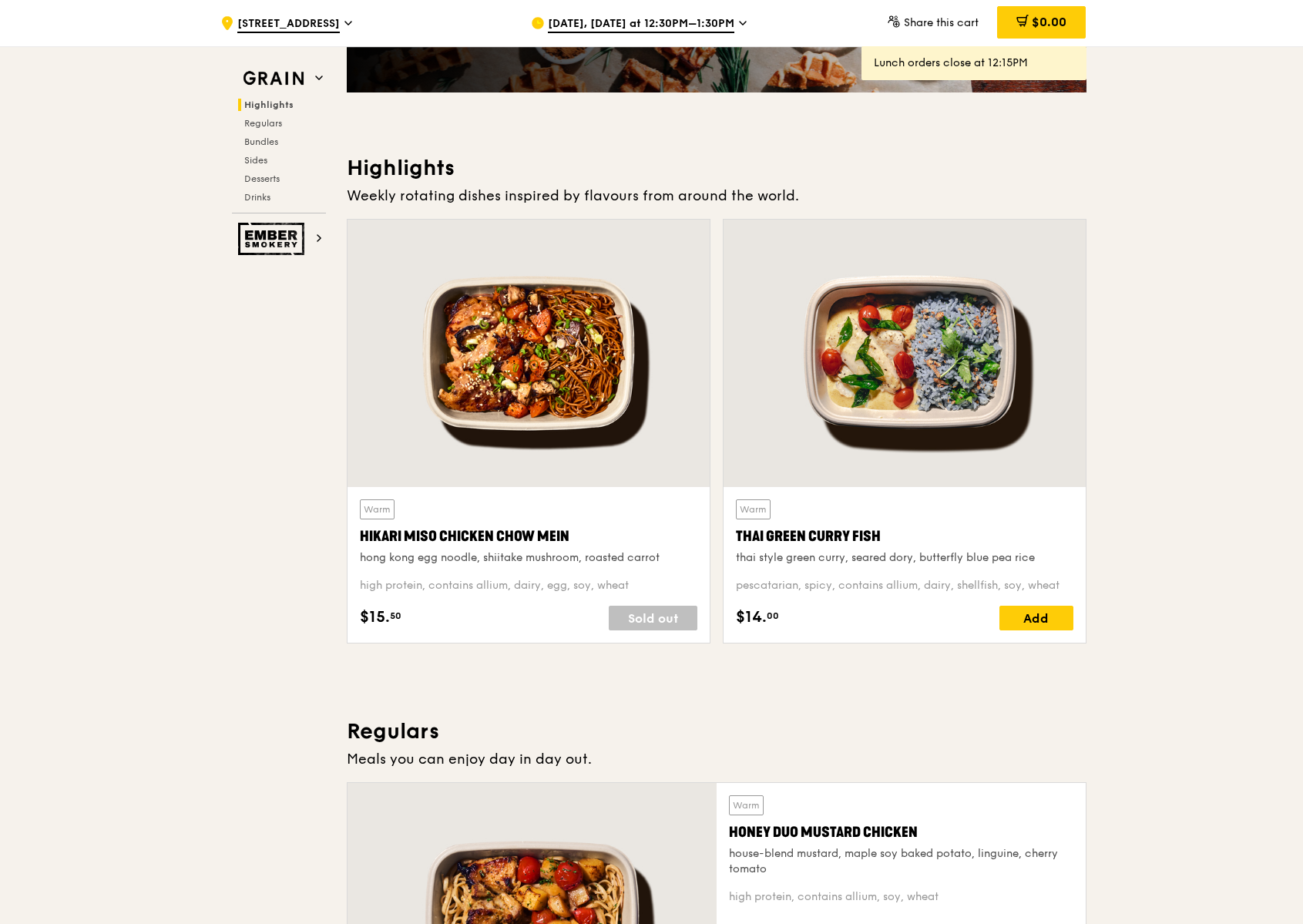
click at [956, 332] on div at bounding box center [904, 353] width 362 height 267
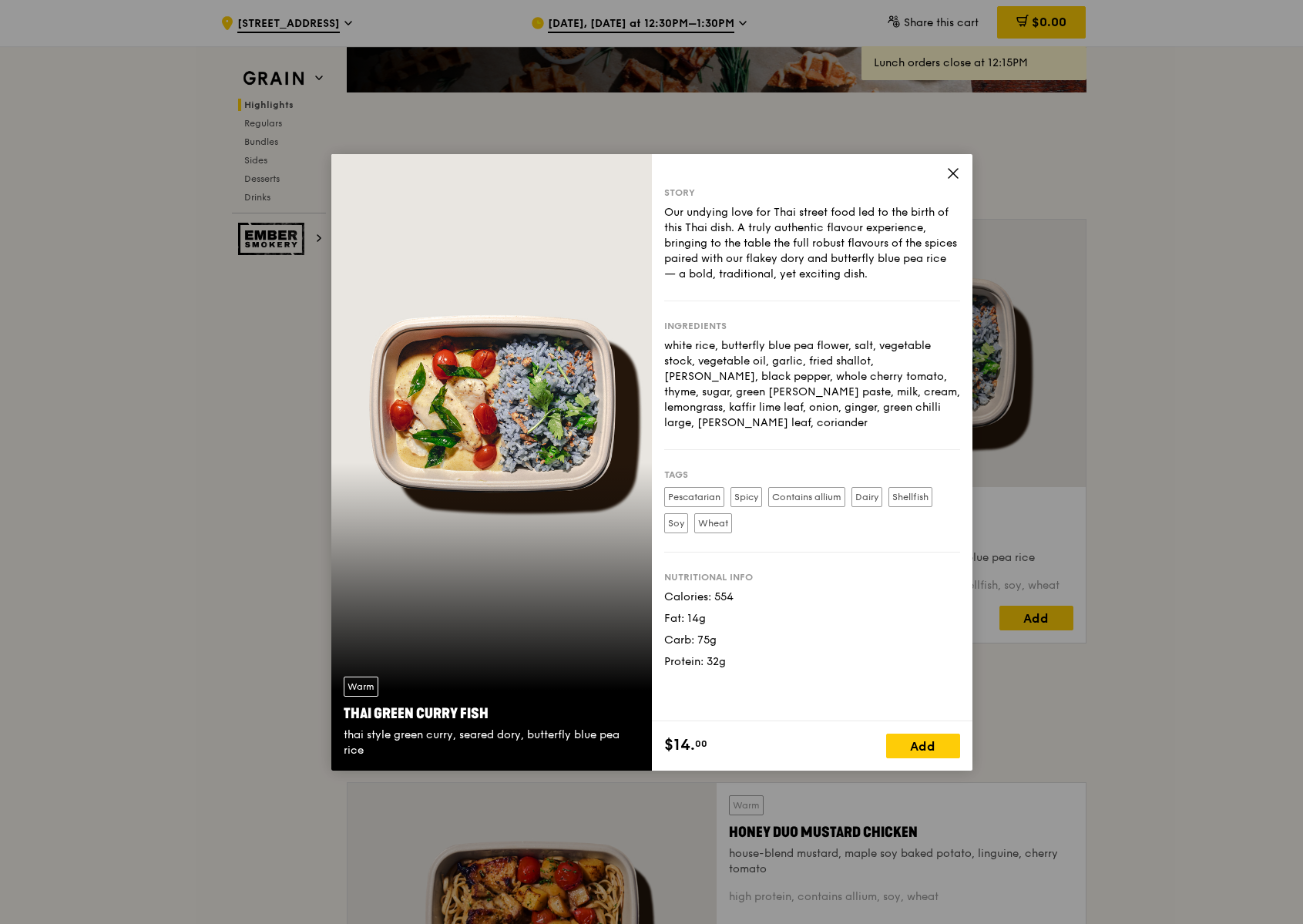
click at [953, 164] on div "Story Our undying love for Thai street food led to the birth of this Thai dish.…" at bounding box center [811, 438] width 320 height 568
click at [948, 172] on icon at bounding box center [953, 172] width 14 height 14
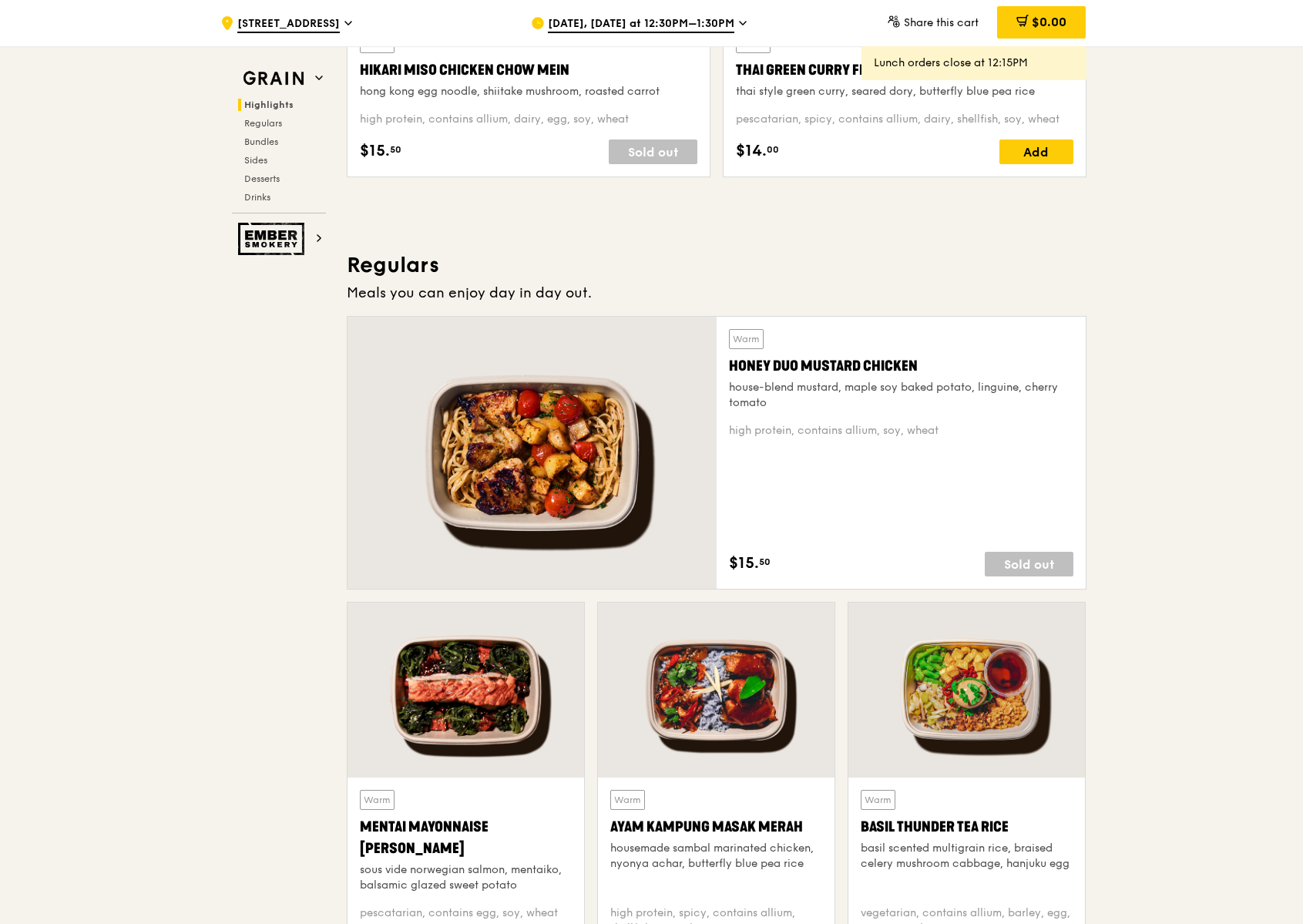
scroll to position [894, 0]
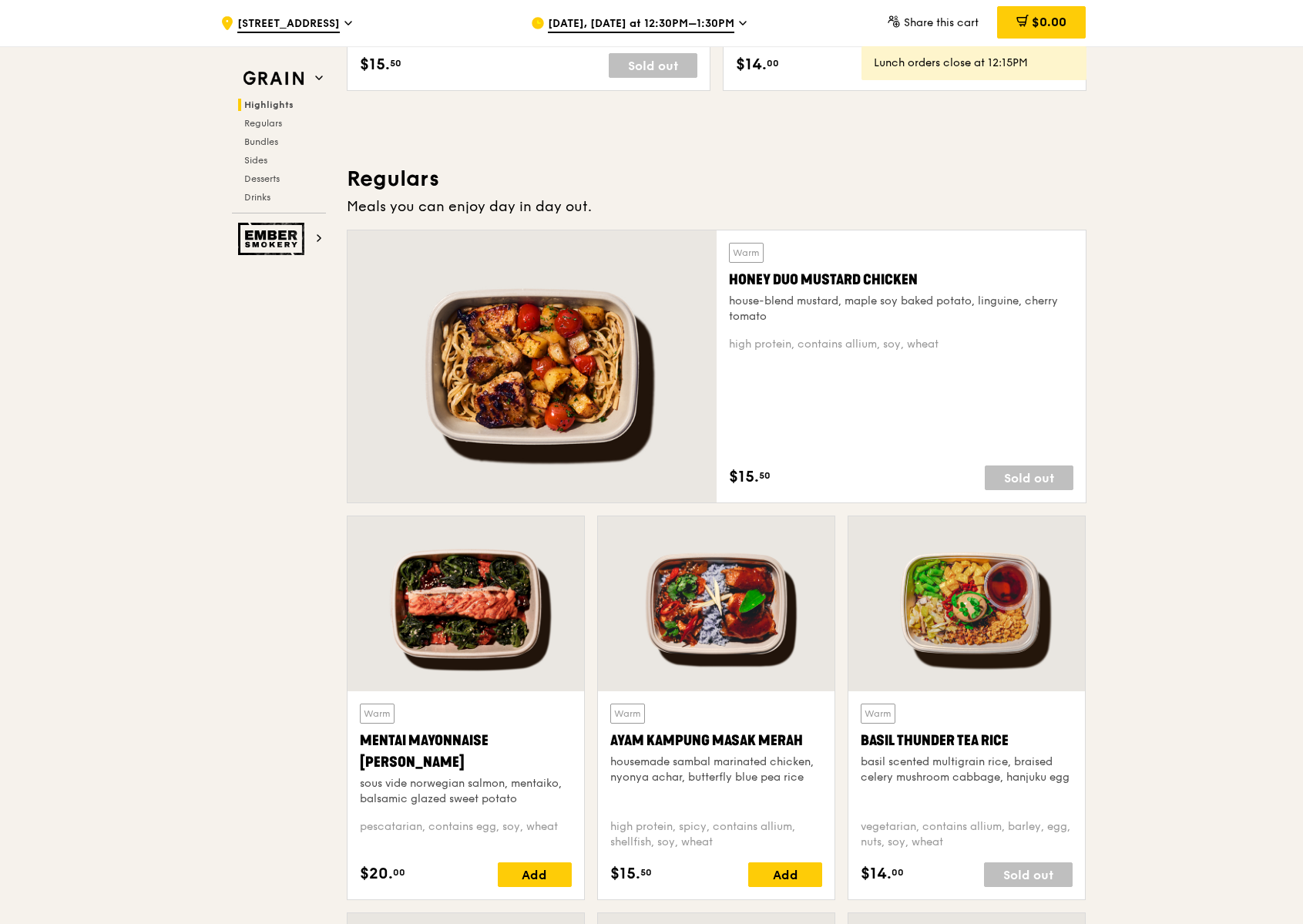
click at [525, 639] on div at bounding box center [466, 604] width 236 height 175
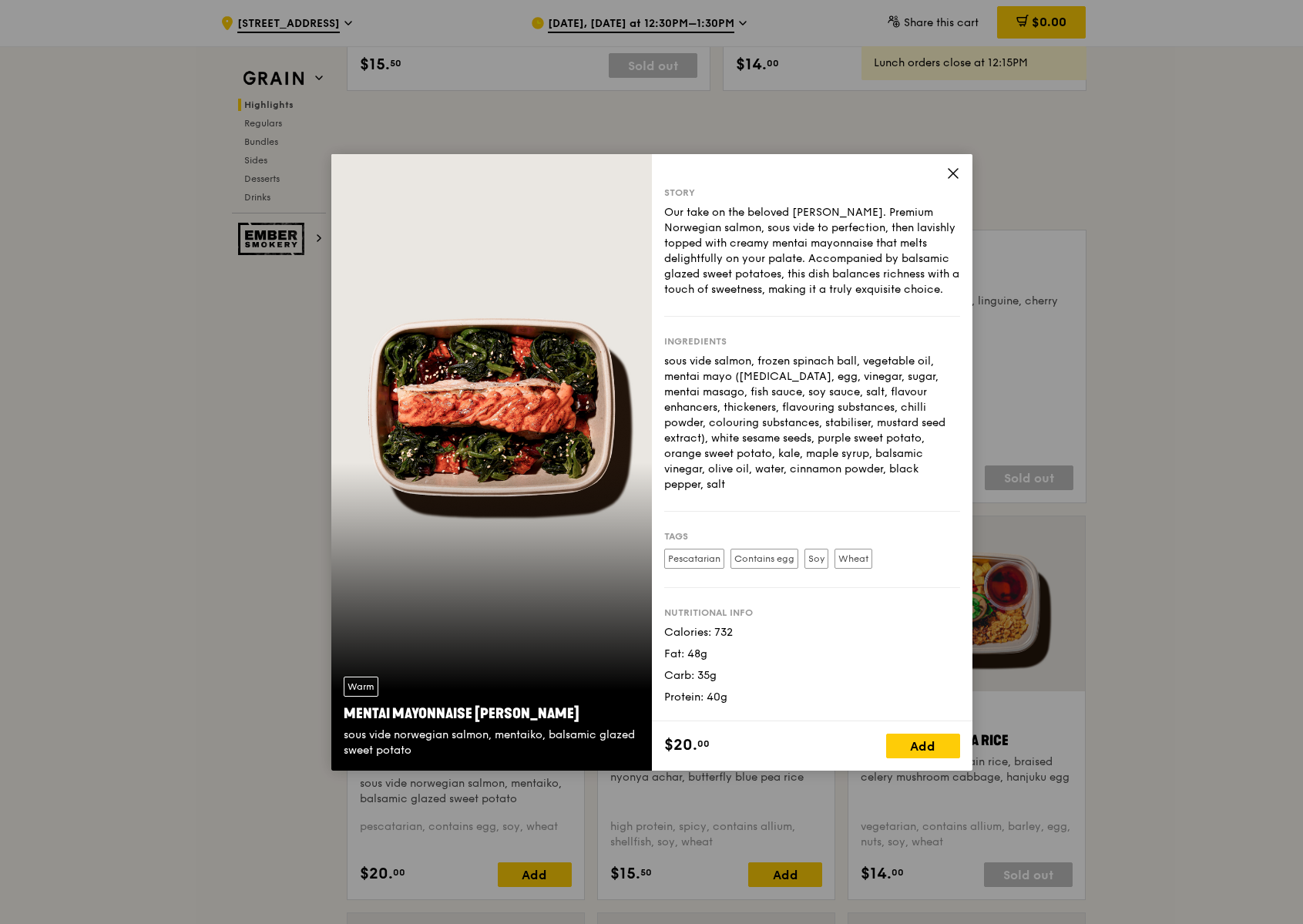
click at [956, 180] on icon at bounding box center [953, 172] width 14 height 14
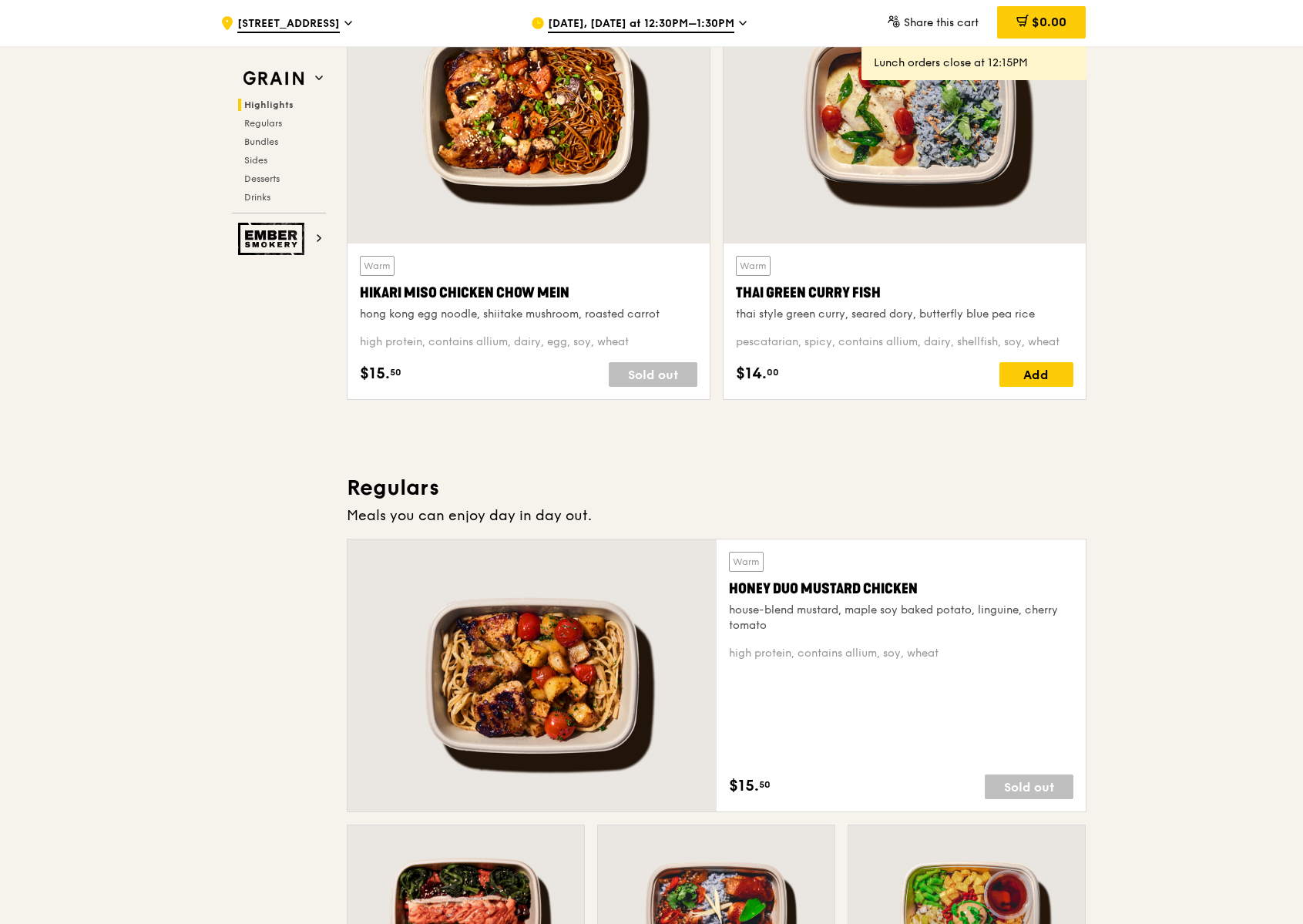
scroll to position [284, 0]
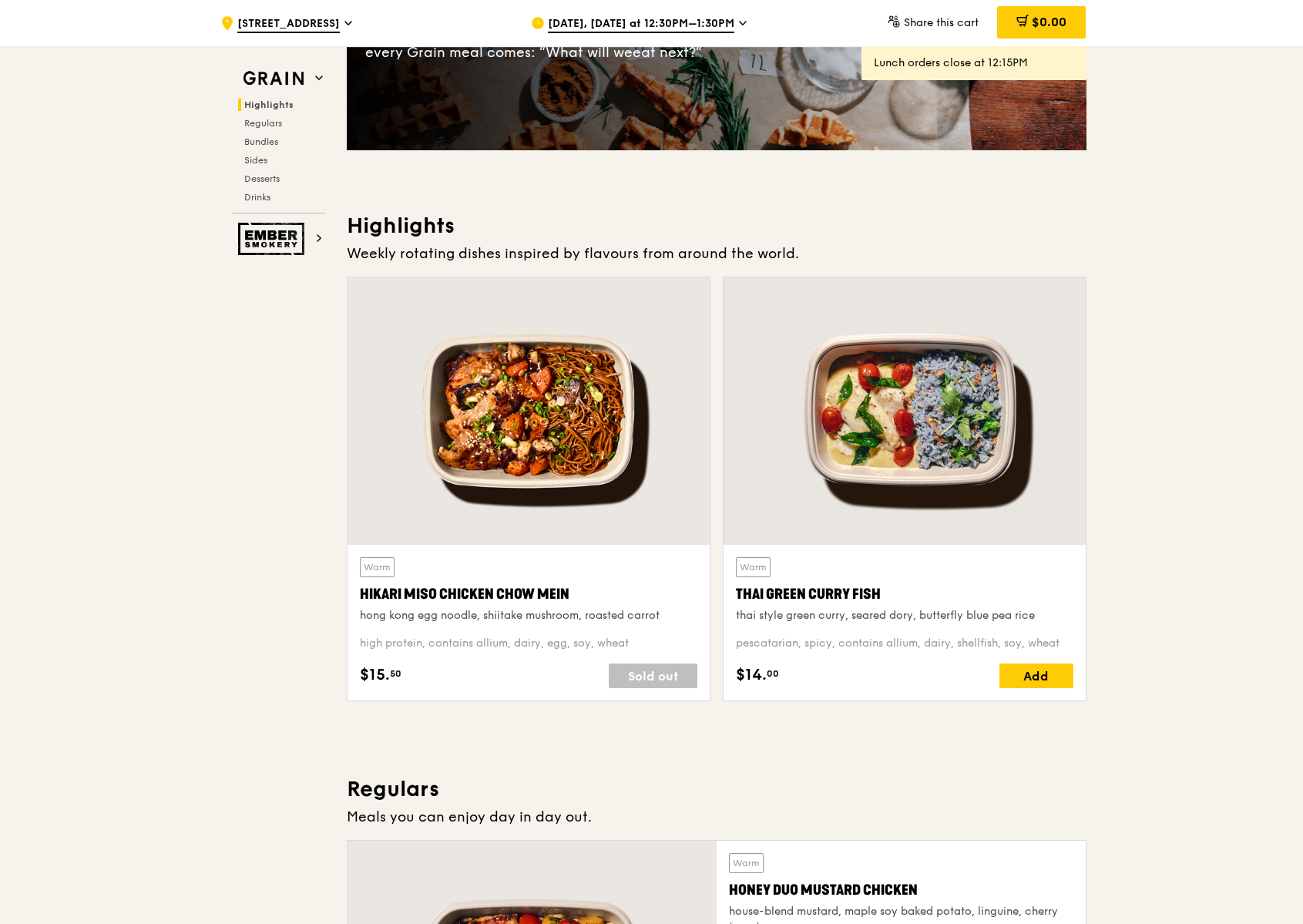
click at [943, 397] on div at bounding box center [904, 411] width 362 height 267
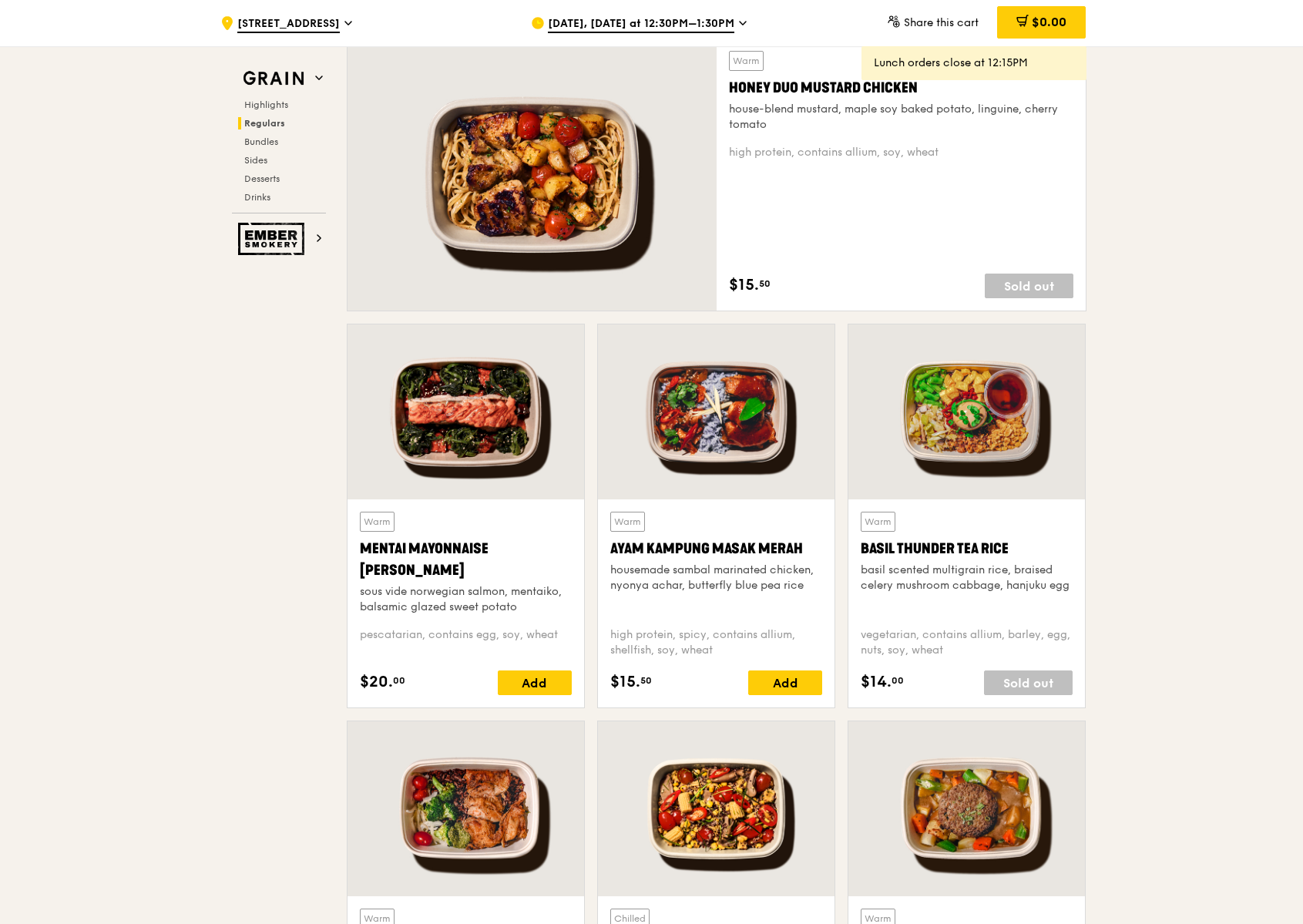
scroll to position [1089, 0]
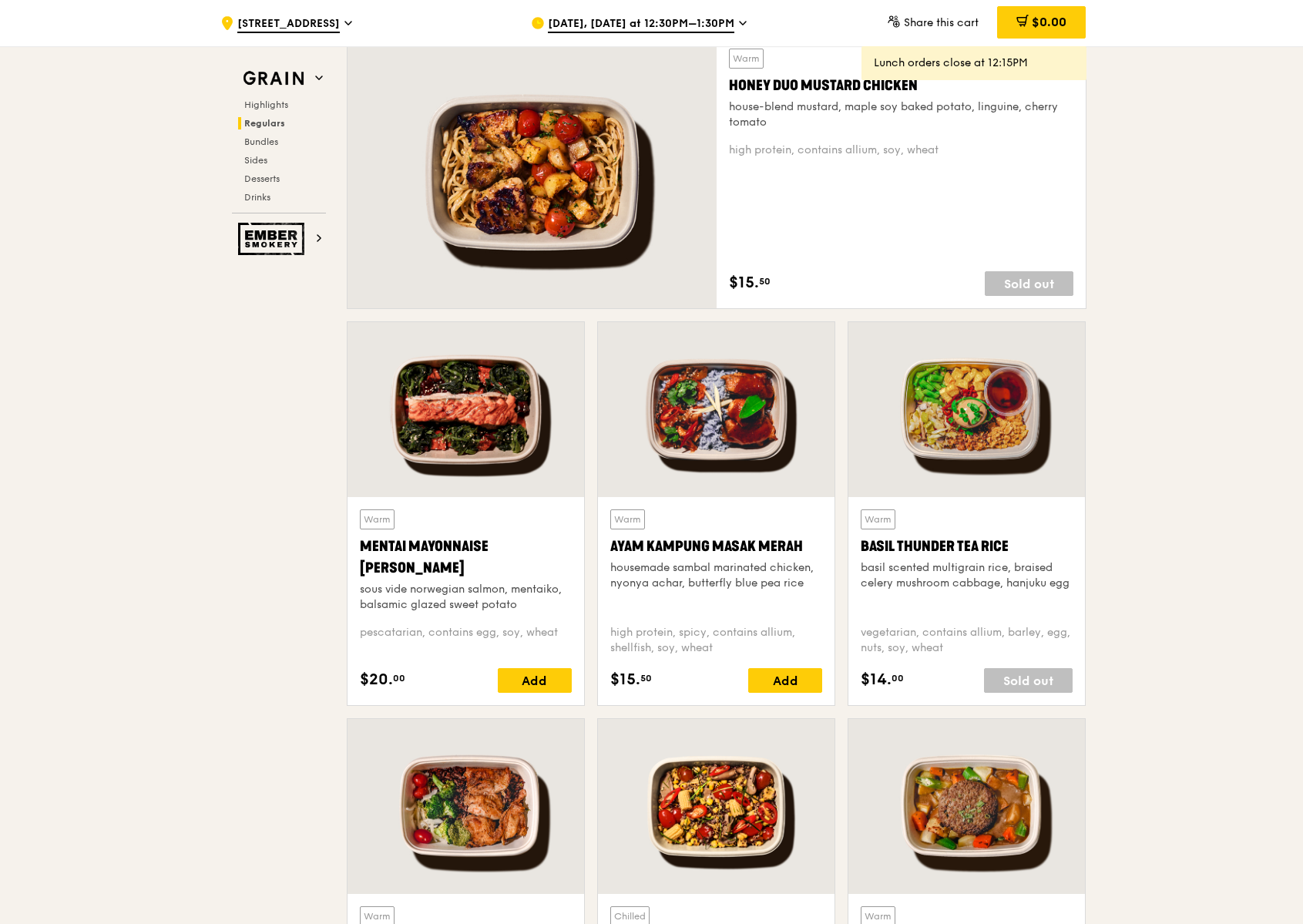
click at [497, 451] on div at bounding box center [466, 410] width 236 height 175
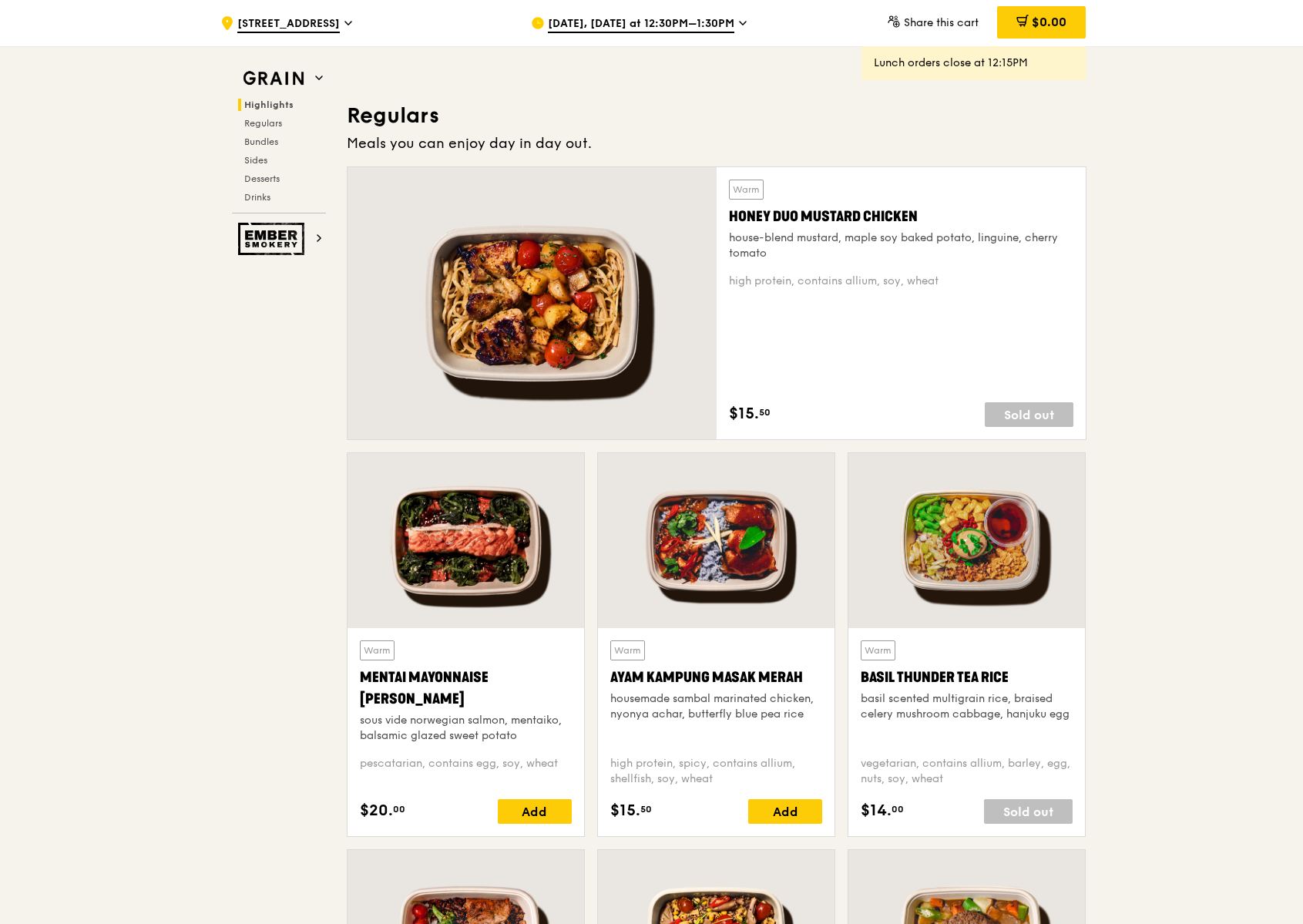
scroll to position [773, 0]
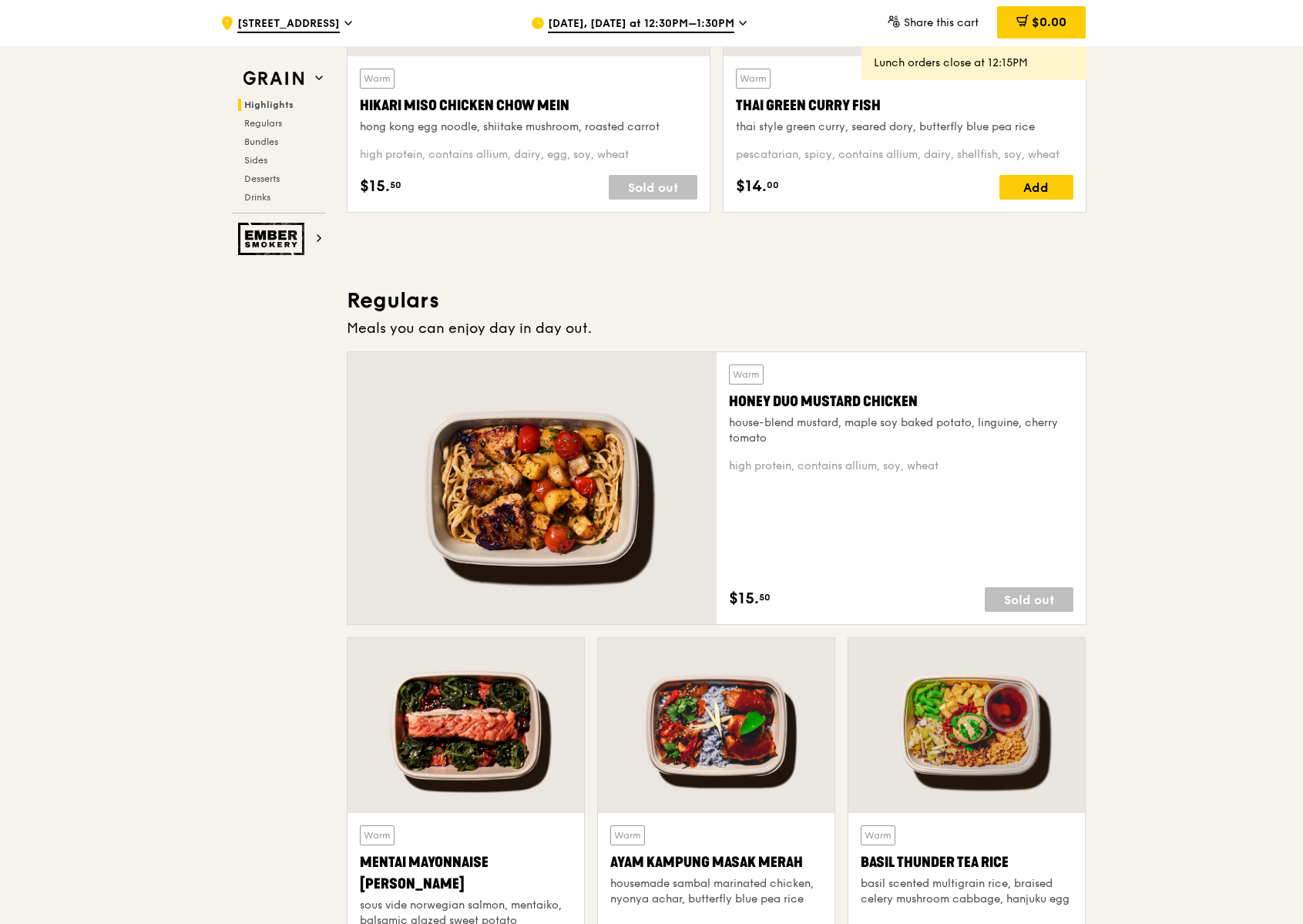
click at [582, 485] on div at bounding box center [531, 487] width 369 height 272
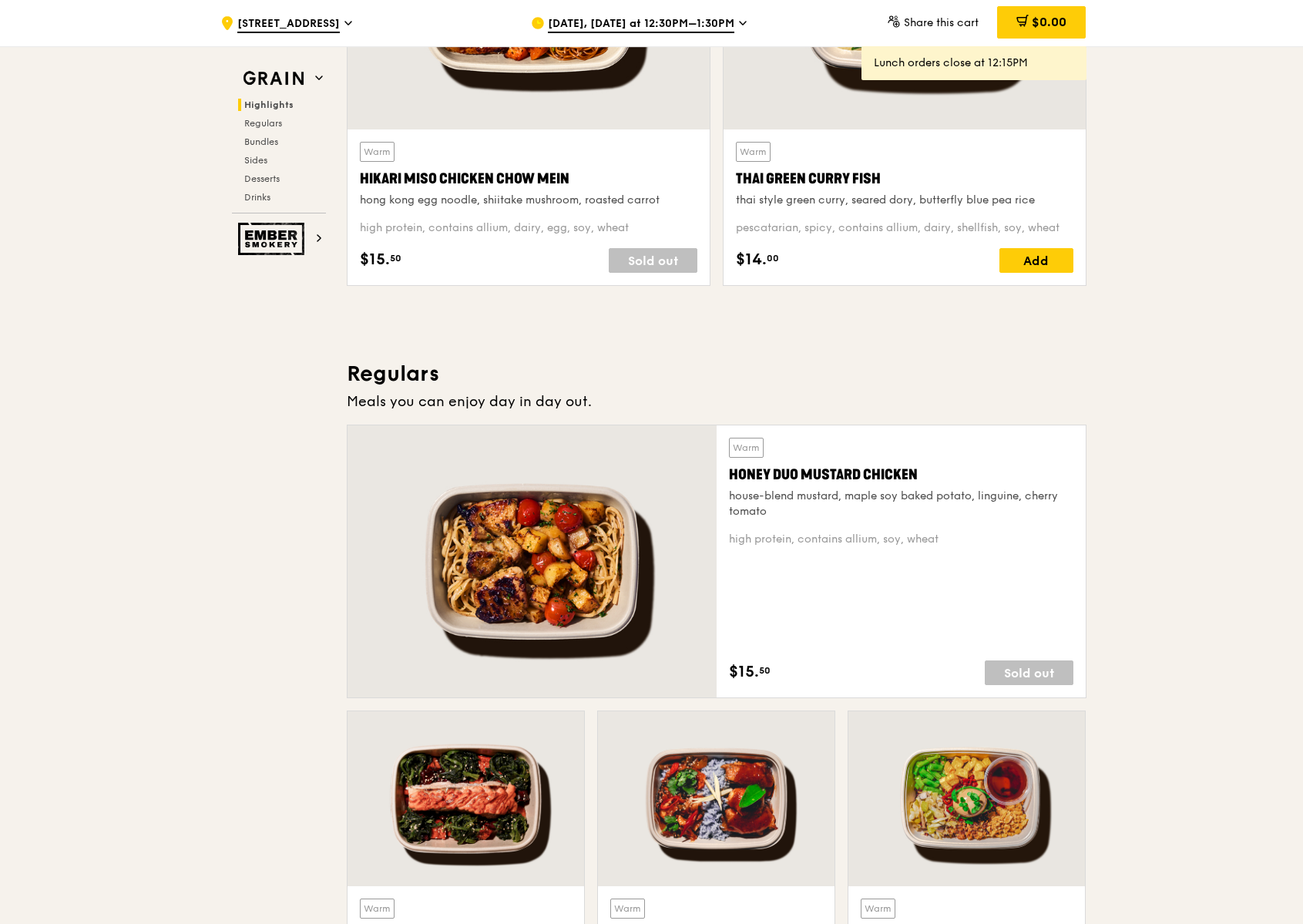
scroll to position [441, 0]
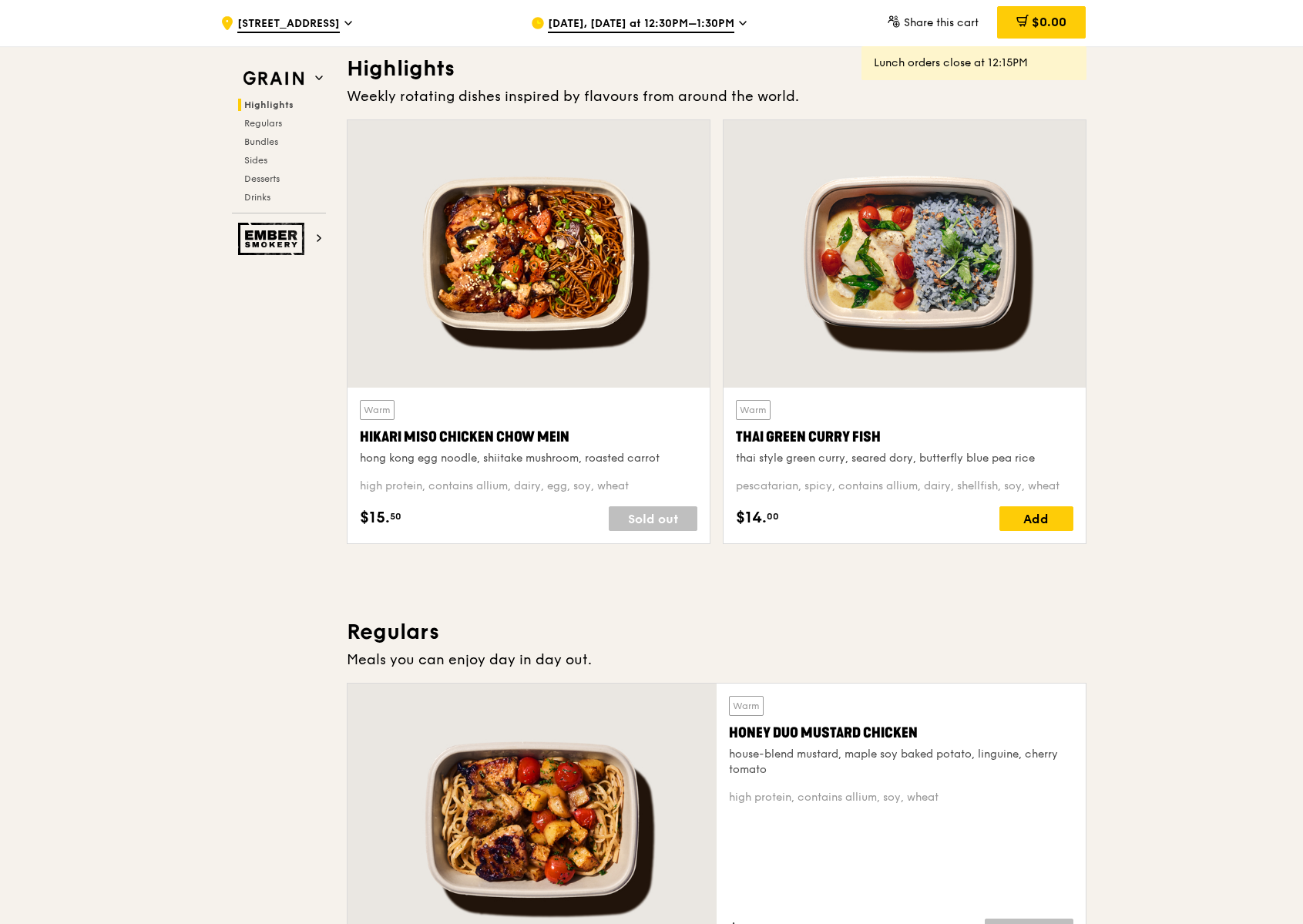
click at [610, 325] on div at bounding box center [528, 254] width 362 height 267
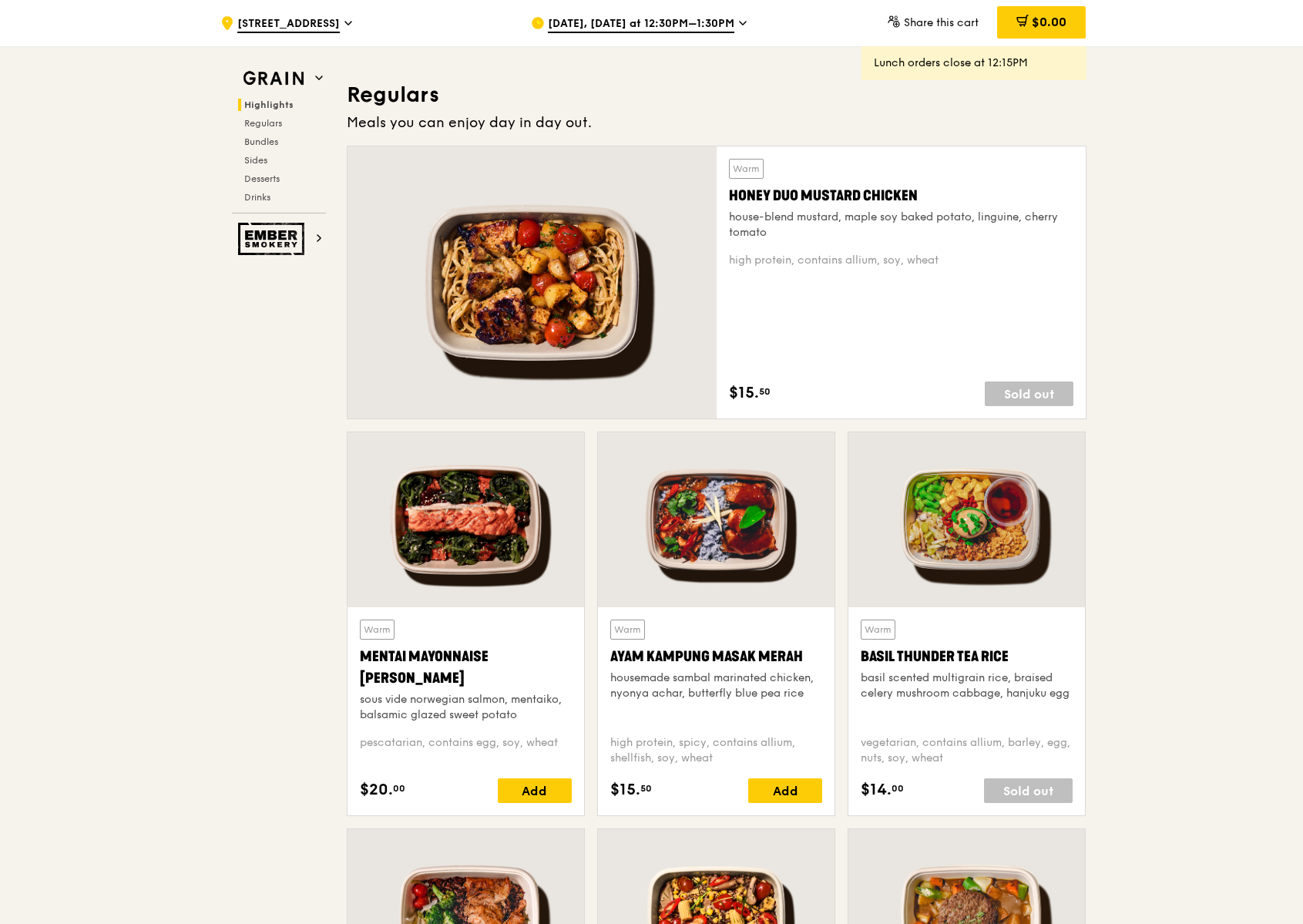
scroll to position [1042, 0]
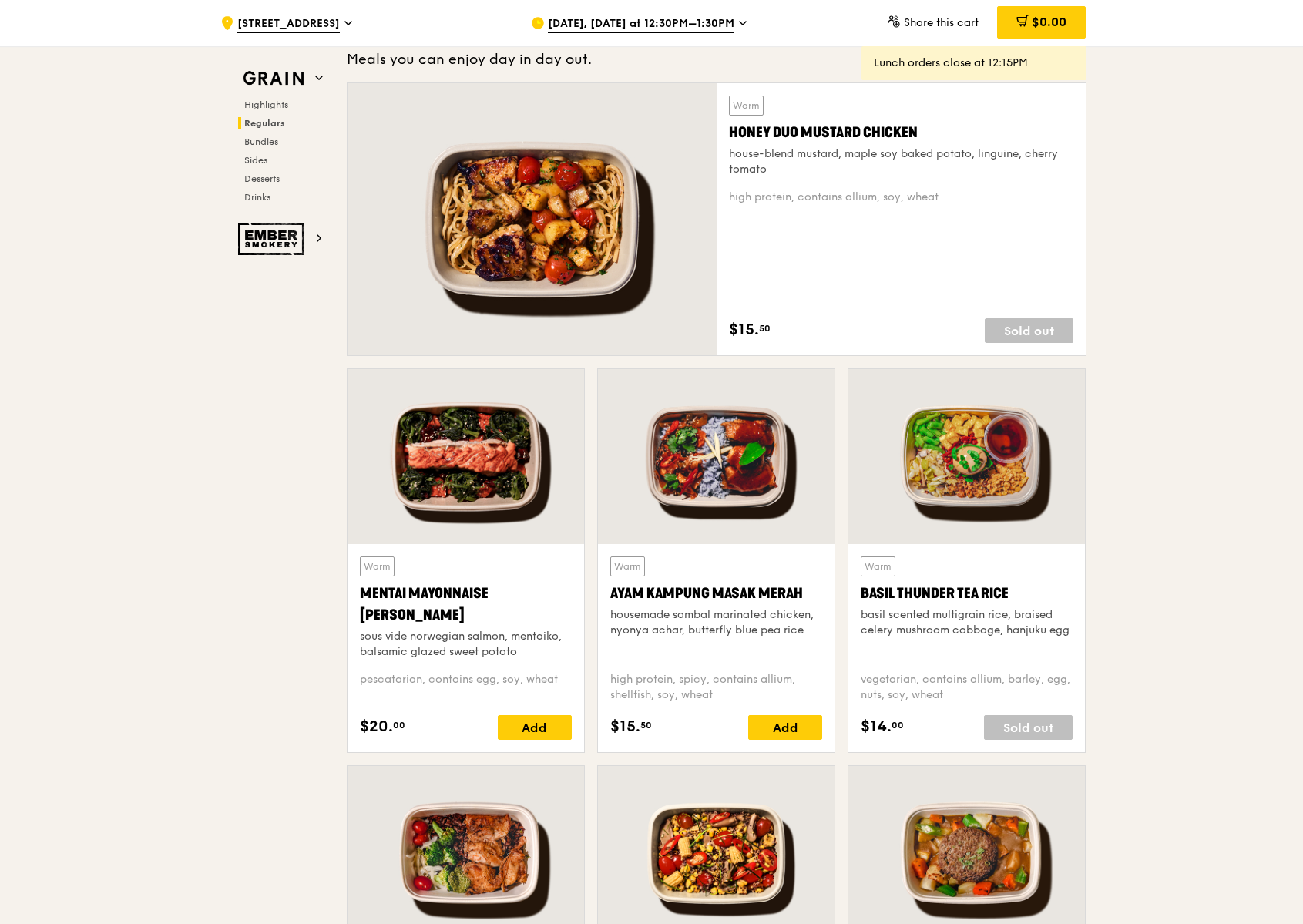
click at [761, 489] on div at bounding box center [716, 457] width 236 height 175
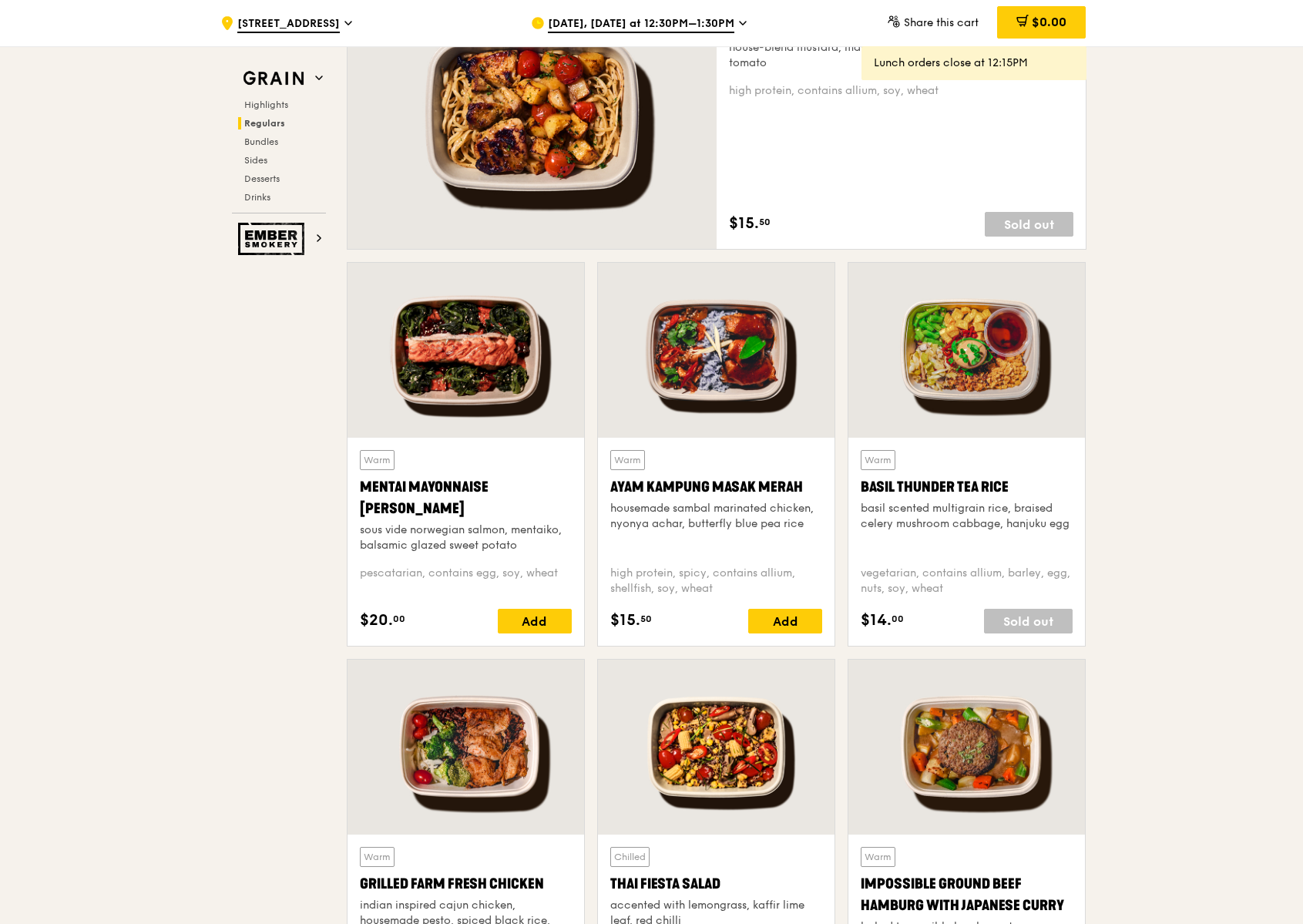
scroll to position [1083, 0]
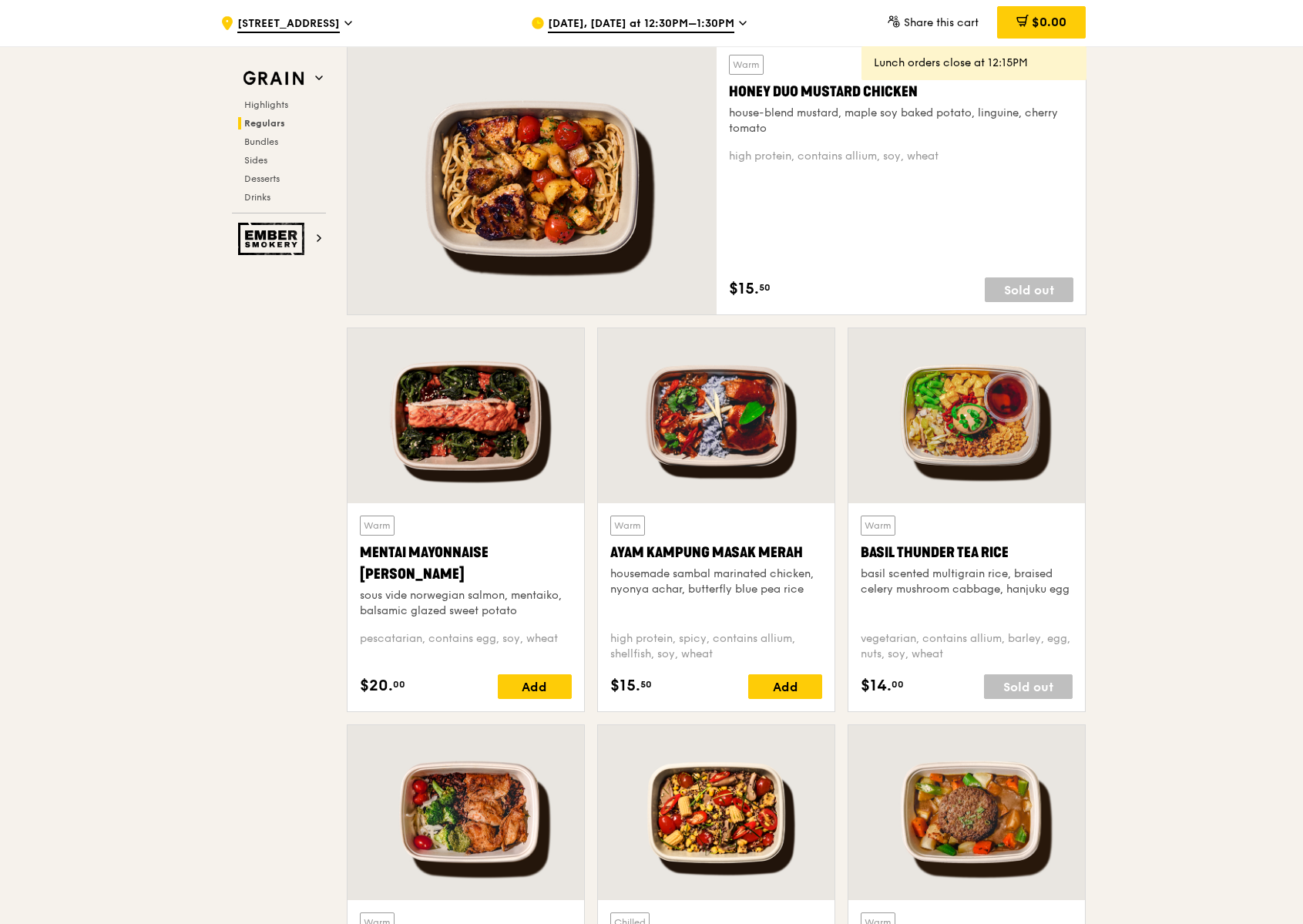
click at [715, 430] on div at bounding box center [716, 416] width 236 height 175
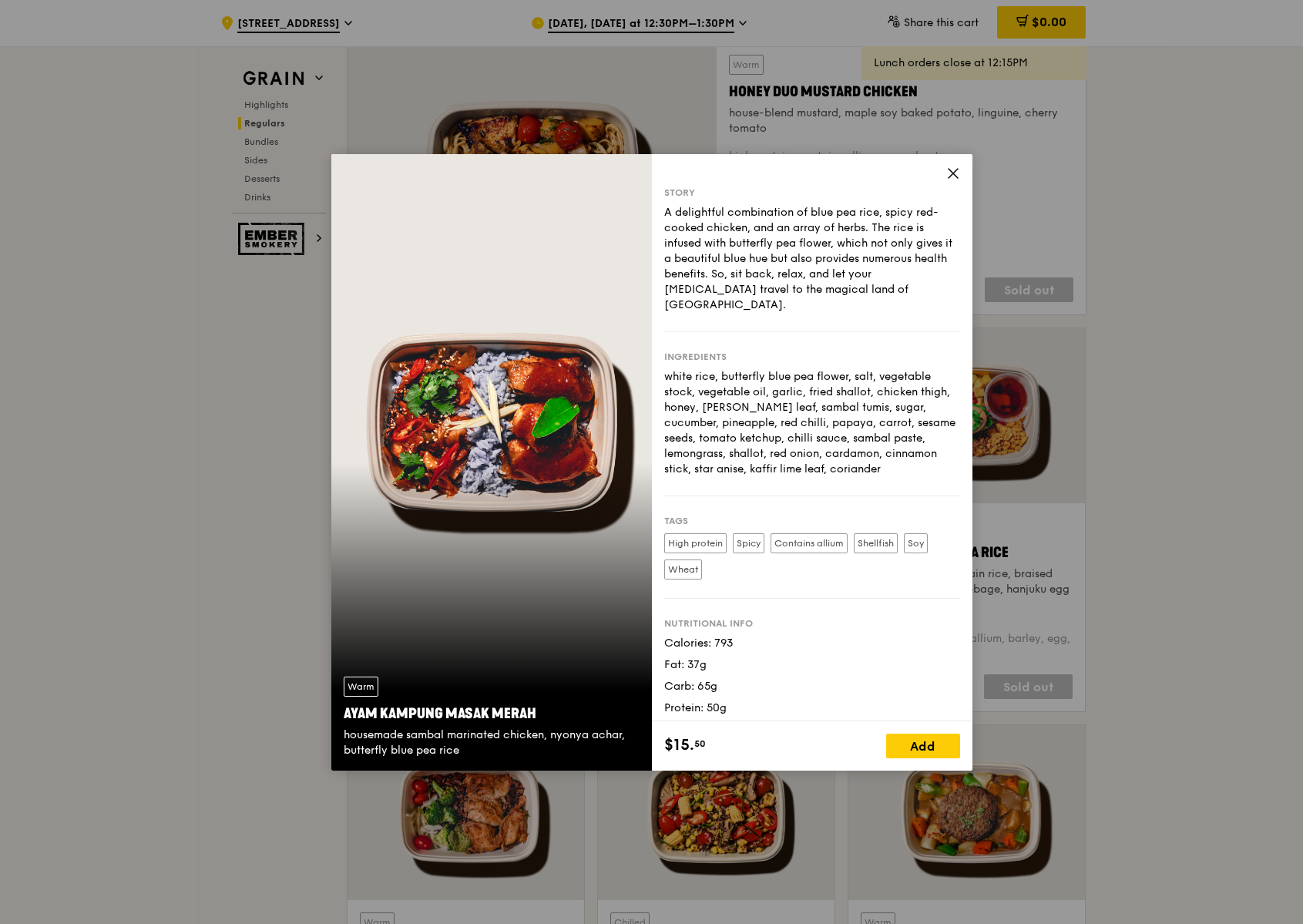
click at [582, 436] on div "Warm Ayam [GEOGRAPHIC_DATA] housemade sambal marinated chicken, nyonya achar, b…" at bounding box center [491, 462] width 320 height 616
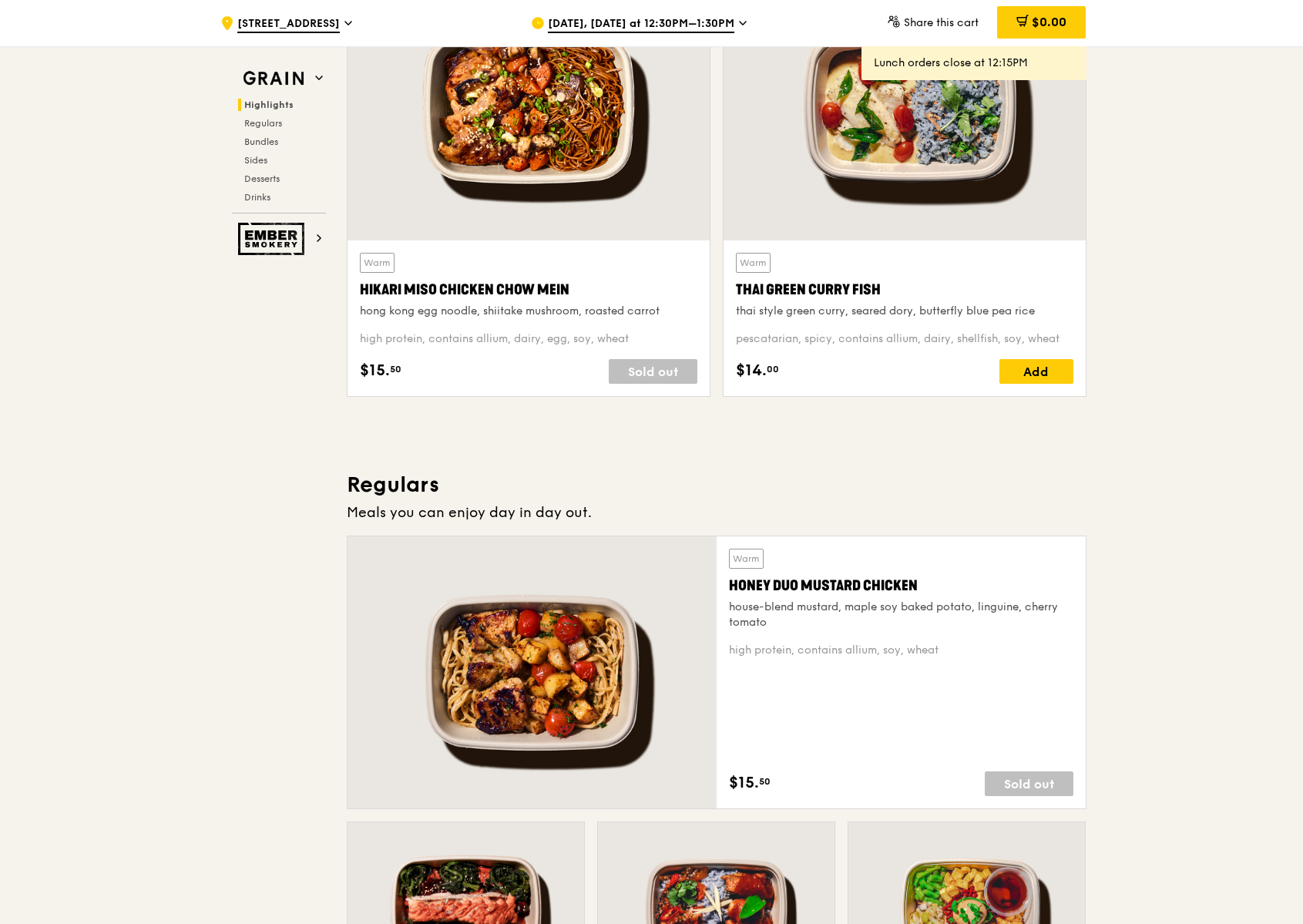
scroll to position [510, 0]
